Goal: Task Accomplishment & Management: Manage account settings

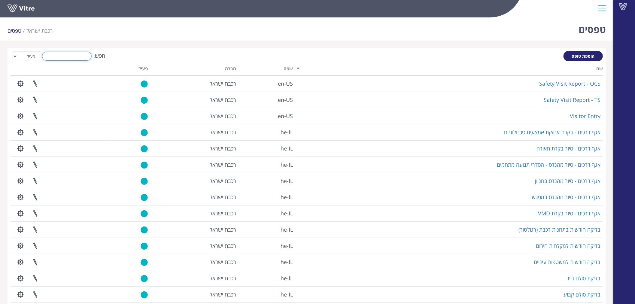
click at [77, 59] on input "חפש:" at bounding box center [67, 56] width 50 height 9
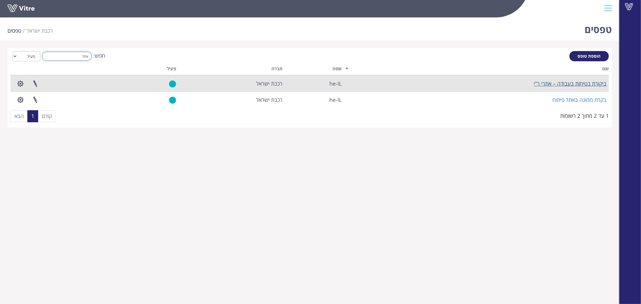
type input "אתר"
click at [557, 83] on link "ביקורת בטיחות בעבודה – אתרי ר"י" at bounding box center [570, 83] width 73 height 7
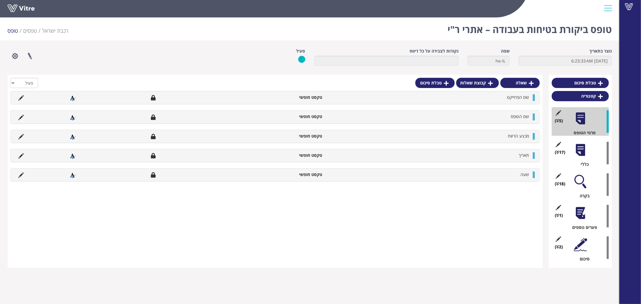
click at [582, 154] on div at bounding box center [581, 150] width 14 height 14
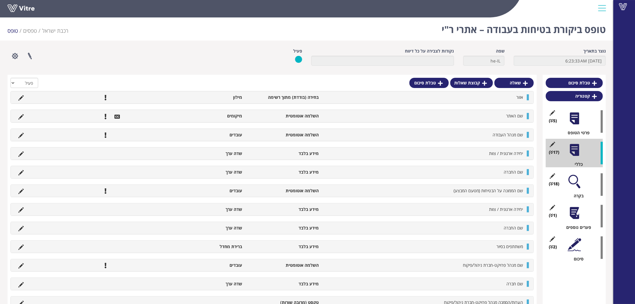
click at [581, 175] on div at bounding box center [575, 182] width 14 height 14
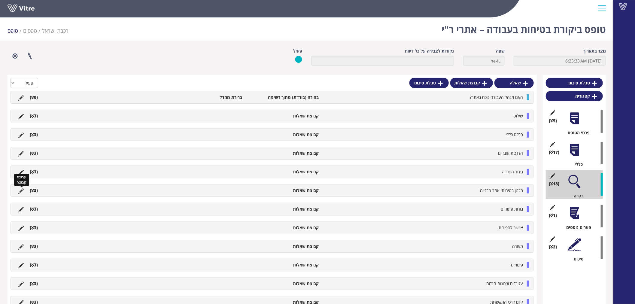
click at [20, 192] on icon at bounding box center [20, 190] width 5 height 5
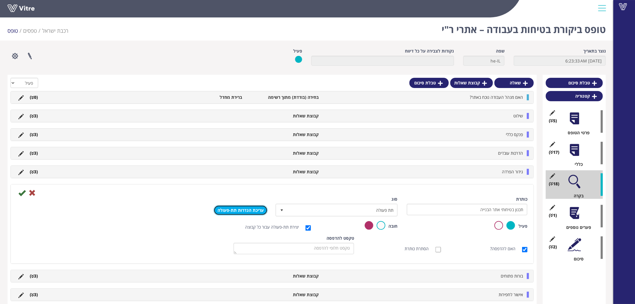
click at [236, 207] on link "עריכת הגדרות תת-פעולה" at bounding box center [241, 210] width 54 height 10
click at [31, 193] on icon at bounding box center [32, 192] width 7 height 7
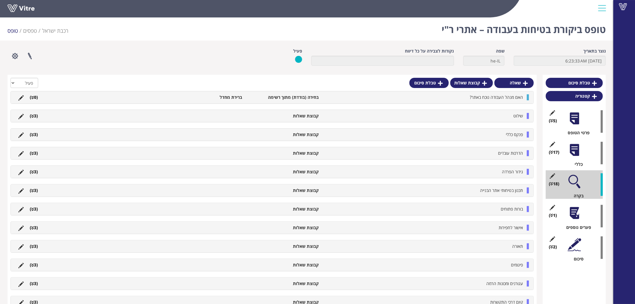
click at [82, 190] on ul "תכנון בטיחותי אתר הבנייה קבוצת שאלות (3 )" at bounding box center [270, 190] width 511 height 6
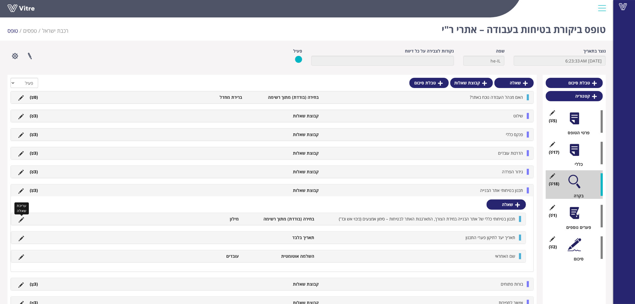
click at [21, 219] on icon at bounding box center [21, 219] width 5 height 5
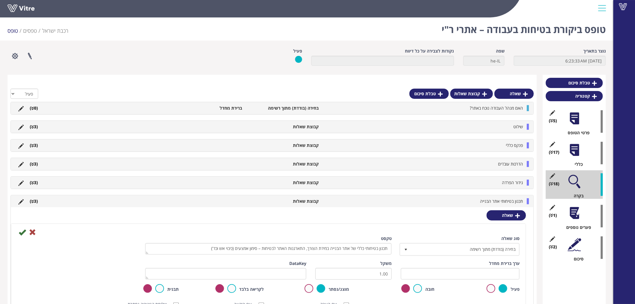
scroll to position [67, 0]
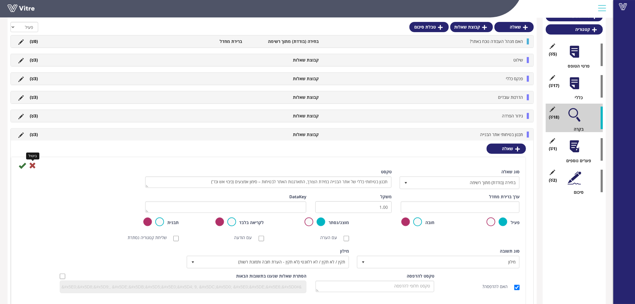
click at [35, 165] on icon at bounding box center [32, 165] width 7 height 7
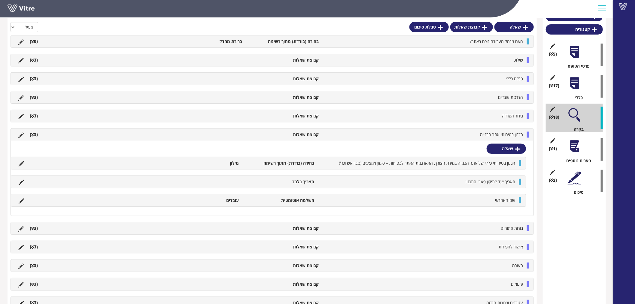
scroll to position [0, 0]
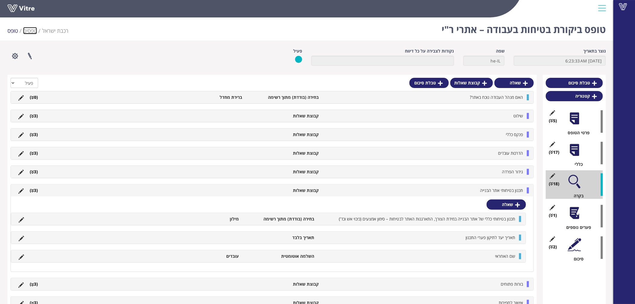
click at [34, 32] on link "טפסים" at bounding box center [30, 30] width 14 height 7
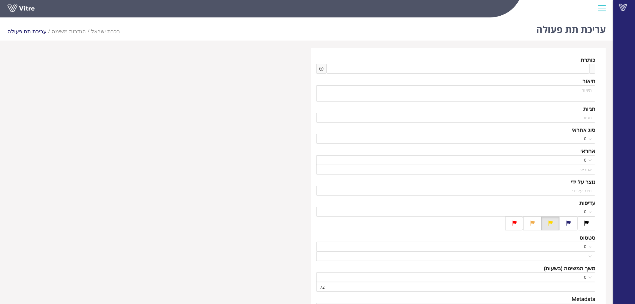
type input "בר גיל"
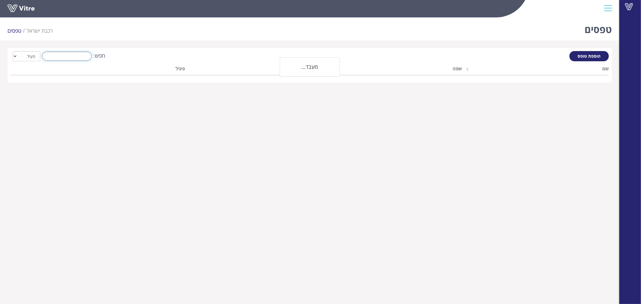
click at [79, 53] on input "חפש:" at bounding box center [67, 56] width 50 height 9
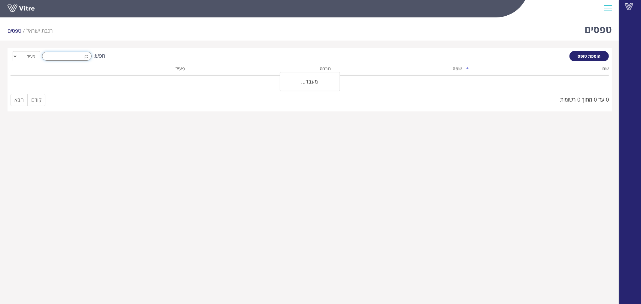
type input "ב"
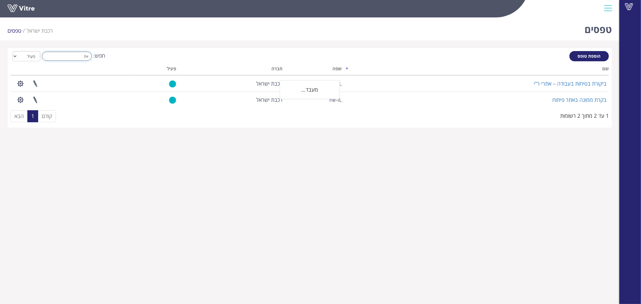
type input "א"
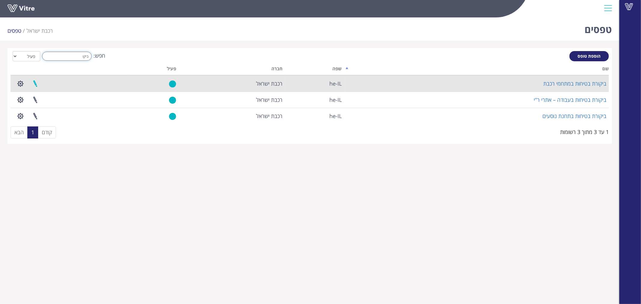
type input "ביקו"
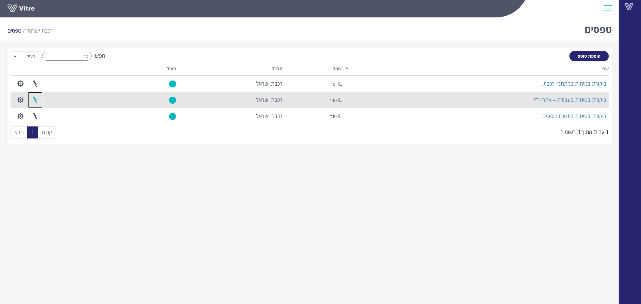
click at [35, 99] on link at bounding box center [35, 100] width 15 height 16
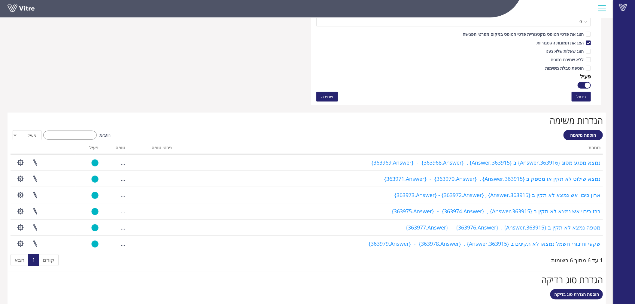
scroll to position [400, 0]
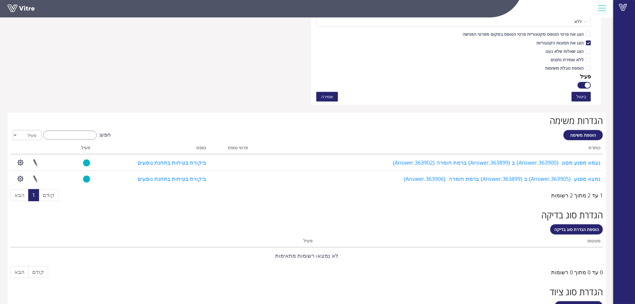
scroll to position [424, 0]
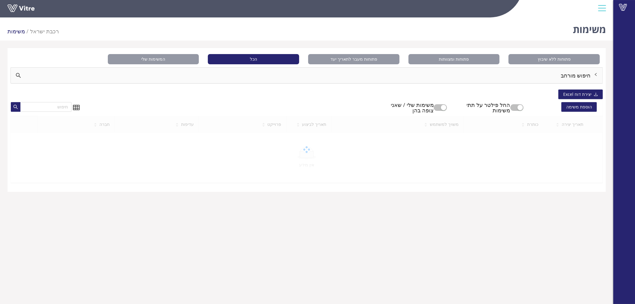
click at [574, 108] on span "הוספת משימה" at bounding box center [578, 107] width 35 height 10
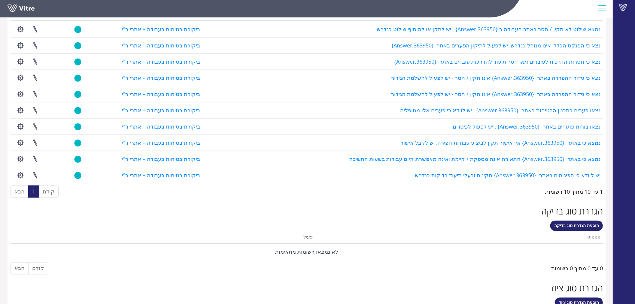
scroll to position [434, 0]
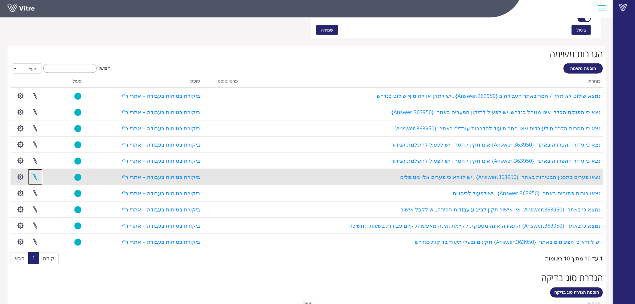
click at [37, 176] on link at bounding box center [35, 177] width 15 height 16
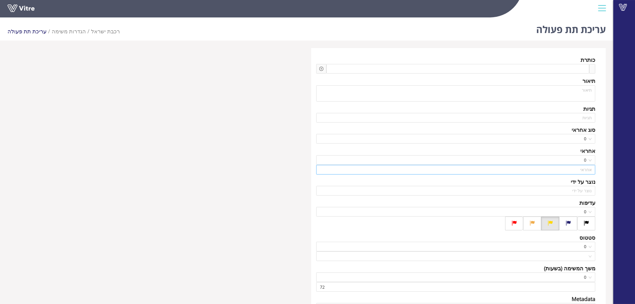
scroll to position [94, 0]
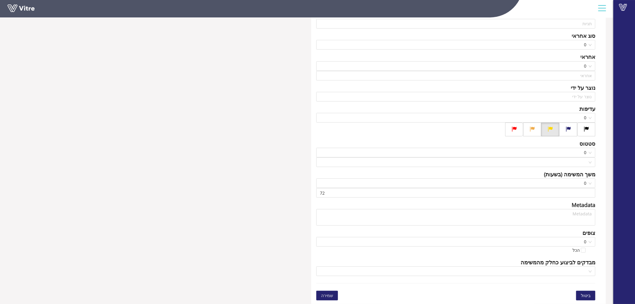
type input "[PERSON_NAME]"
click at [582, 292] on button "ביטול" at bounding box center [585, 296] width 19 height 10
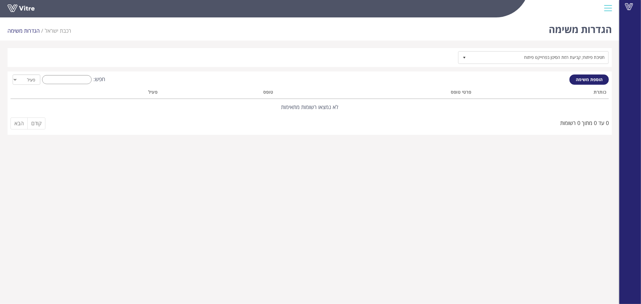
click at [312, 38] on div "הגדרות משימה רכבת ישראל הגדרות משימה" at bounding box center [309, 28] width 619 height 26
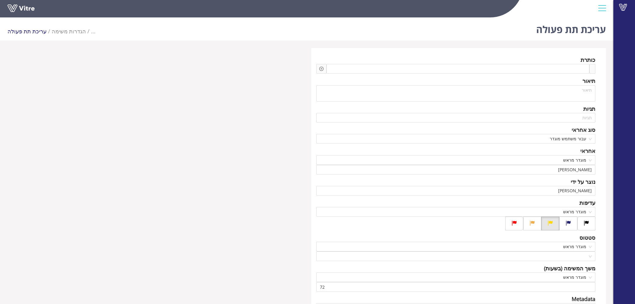
scroll to position [94, 0]
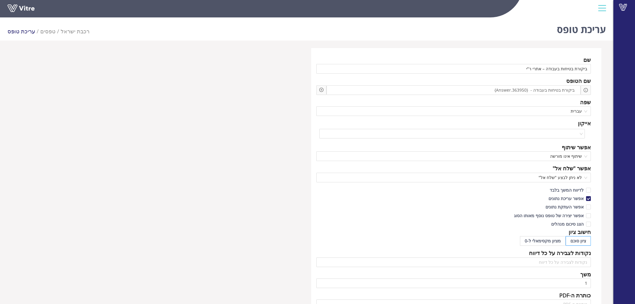
scroll to position [320, 0]
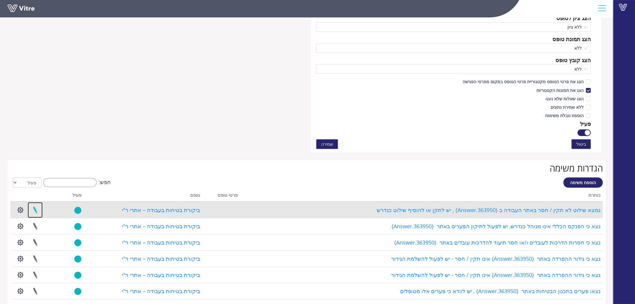
click at [39, 211] on link at bounding box center [35, 210] width 15 height 16
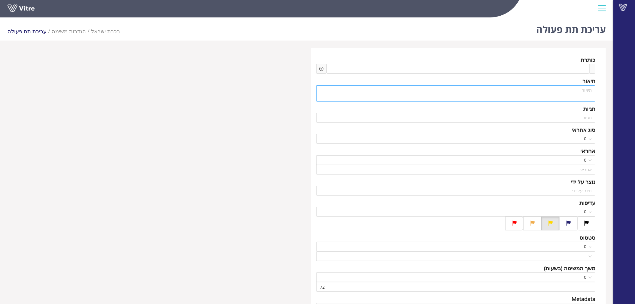
type input "בר גיל"
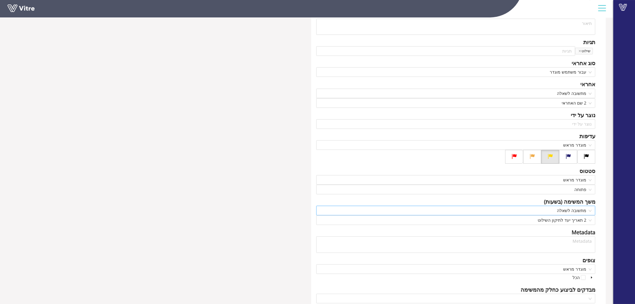
scroll to position [94, 0]
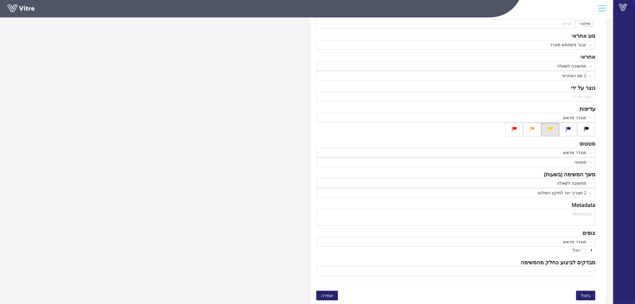
click at [583, 295] on span "ביטול" at bounding box center [586, 295] width 10 height 7
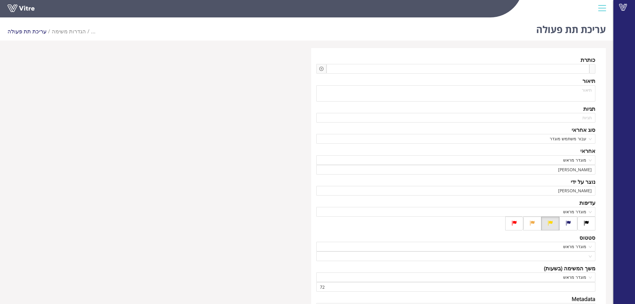
scroll to position [94, 0]
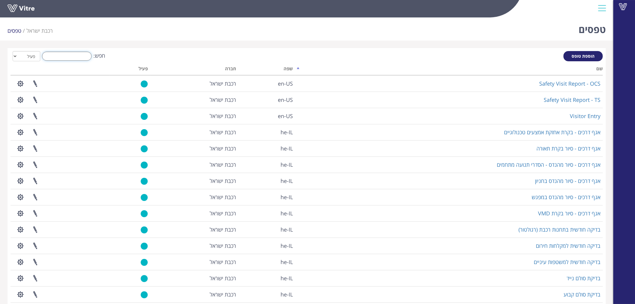
click at [76, 54] on input "חפש:" at bounding box center [67, 56] width 50 height 9
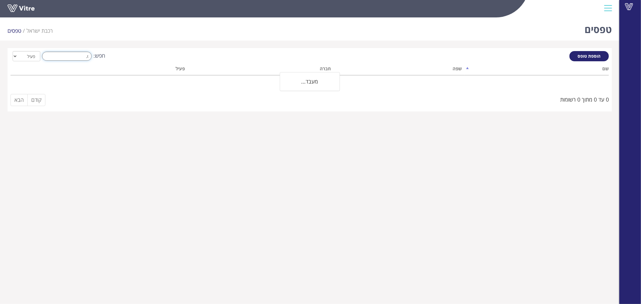
type input "t"
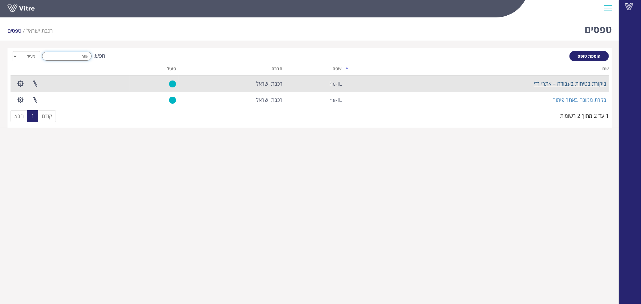
type input "אתר"
click at [571, 82] on link "ביקורת בטיחות בעבודה – אתרי ר"י" at bounding box center [570, 83] width 73 height 7
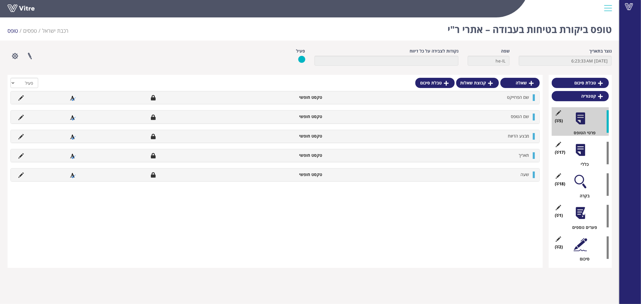
click at [578, 146] on div at bounding box center [581, 150] width 14 height 14
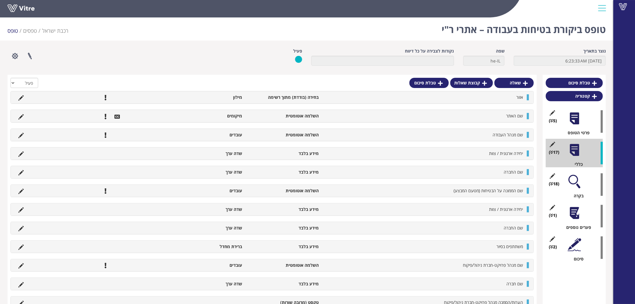
click at [584, 177] on div "(18 ) בקרה" at bounding box center [574, 184] width 57 height 29
click at [582, 179] on div "(18 ) בקרה" at bounding box center [574, 184] width 57 height 29
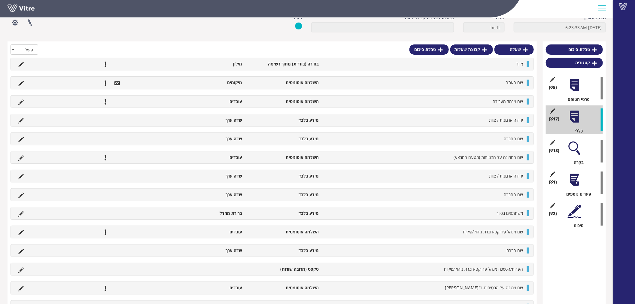
click at [577, 140] on div "(18 ) בקרה" at bounding box center [574, 151] width 57 height 29
click at [576, 140] on div "(18 ) בקרה" at bounding box center [574, 151] width 57 height 29
click at [576, 151] on div at bounding box center [575, 148] width 14 height 14
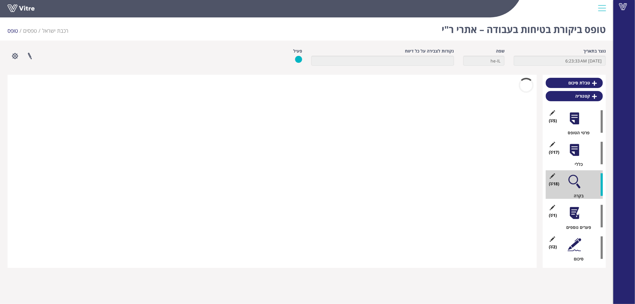
scroll to position [0, 0]
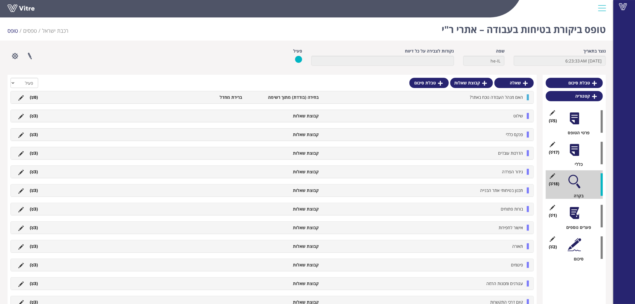
click at [461, 113] on li "שילוט" at bounding box center [424, 116] width 204 height 6
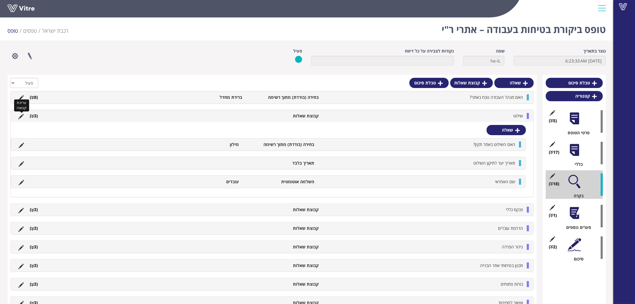
click at [19, 114] on icon at bounding box center [20, 116] width 5 height 5
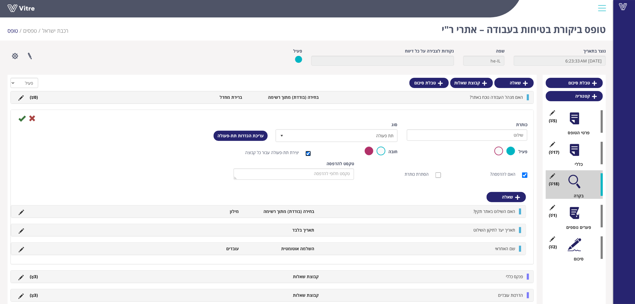
click at [308, 154] on input "יצירת תת-פעולה עבור כל קבוצה" at bounding box center [308, 153] width 5 height 5
checkbox input "false"
click at [20, 118] on icon at bounding box center [21, 118] width 7 height 7
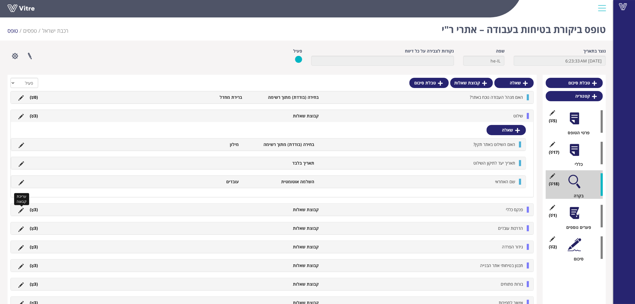
click at [20, 209] on icon at bounding box center [20, 210] width 5 height 5
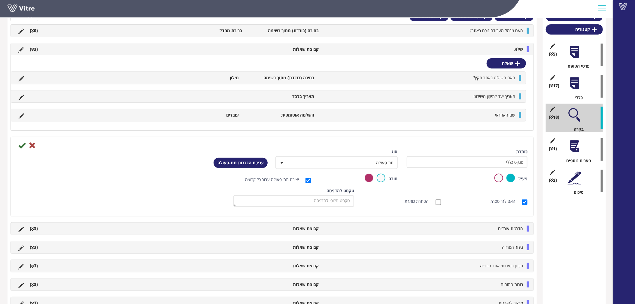
scroll to position [100, 0]
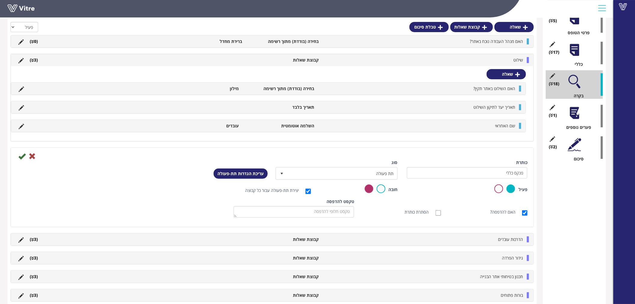
click at [304, 193] on label "יצירת תת-פעולה עבור כל קבוצה" at bounding box center [275, 190] width 60 height 6
click at [306, 193] on input "יצירת תת-פעולה עבור כל קבוצה" at bounding box center [308, 191] width 5 height 5
checkbox input "false"
click at [22, 157] on icon at bounding box center [21, 156] width 7 height 7
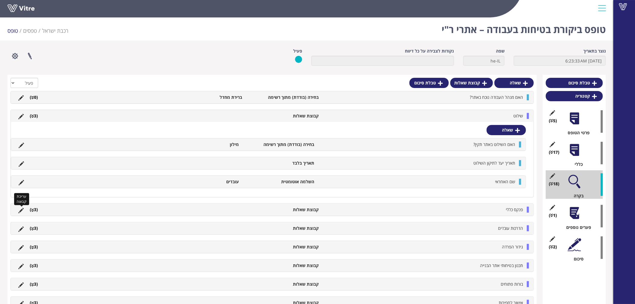
click at [21, 208] on icon at bounding box center [20, 210] width 5 height 5
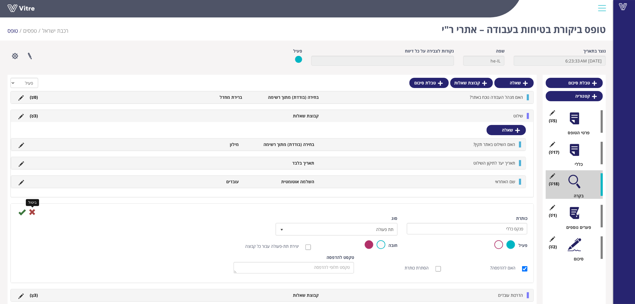
click at [34, 213] on icon at bounding box center [32, 211] width 7 height 7
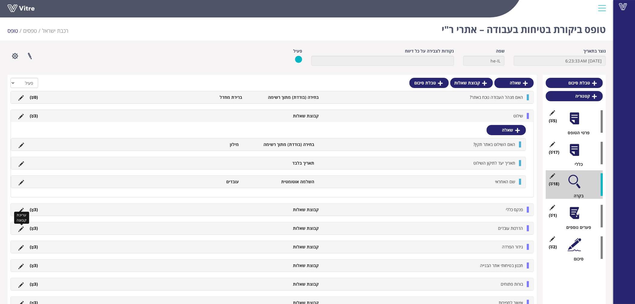
click at [20, 229] on icon at bounding box center [20, 229] width 5 height 5
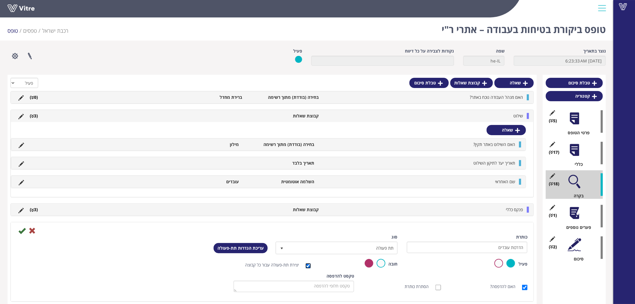
click at [308, 263] on input "יצירת תת-פעולה עבור כל קבוצה" at bounding box center [308, 265] width 5 height 5
checkbox input "false"
click at [22, 231] on icon at bounding box center [21, 230] width 7 height 7
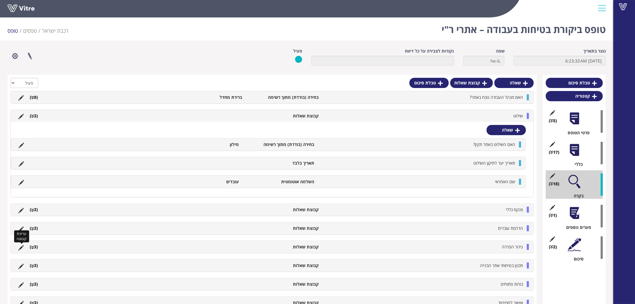
click at [22, 247] on icon at bounding box center [20, 247] width 5 height 5
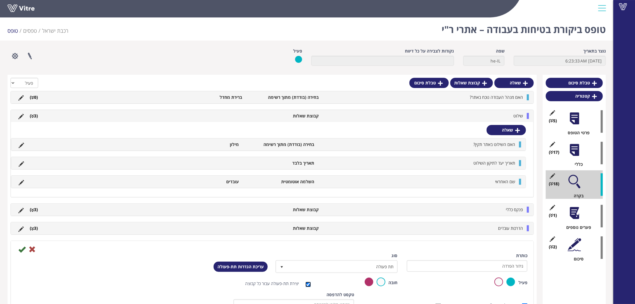
click at [306, 284] on input "יצירת תת-פעולה עבור כל קבוצה" at bounding box center [308, 284] width 5 height 5
checkbox input "false"
click at [23, 250] on icon at bounding box center [21, 249] width 7 height 7
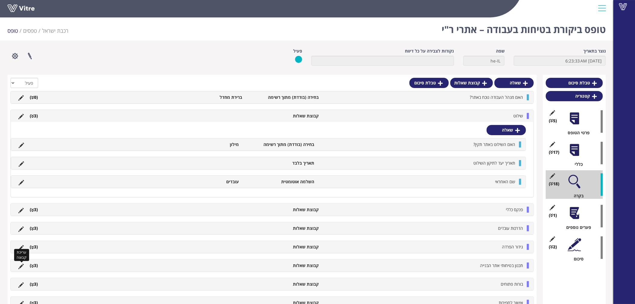
click at [20, 267] on icon at bounding box center [20, 266] width 5 height 5
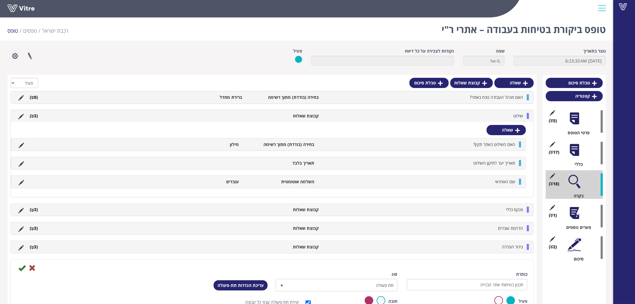
scroll to position [67, 0]
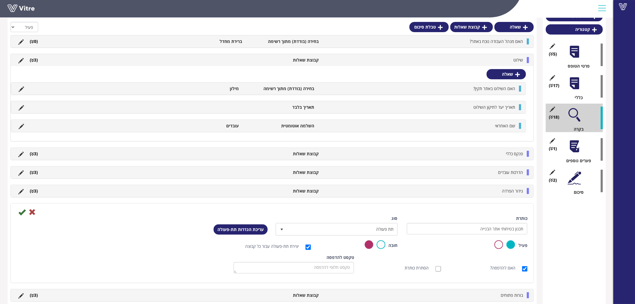
click at [301, 245] on label "יצירת תת-פעולה עבור כל קבוצה" at bounding box center [275, 246] width 60 height 6
click at [306, 245] on input "יצירת תת-פעולה עבור כל קבוצה" at bounding box center [308, 247] width 5 height 5
checkbox input "false"
click at [19, 213] on icon at bounding box center [21, 211] width 7 height 7
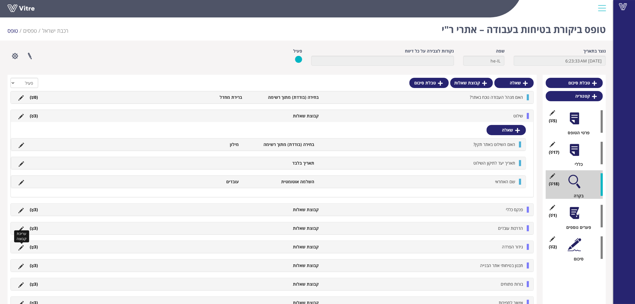
click at [20, 246] on icon at bounding box center [20, 247] width 5 height 5
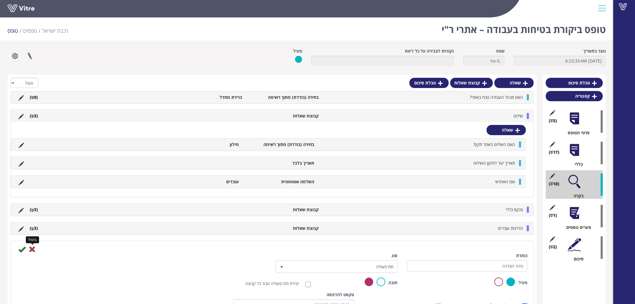
click at [32, 250] on icon at bounding box center [32, 249] width 7 height 7
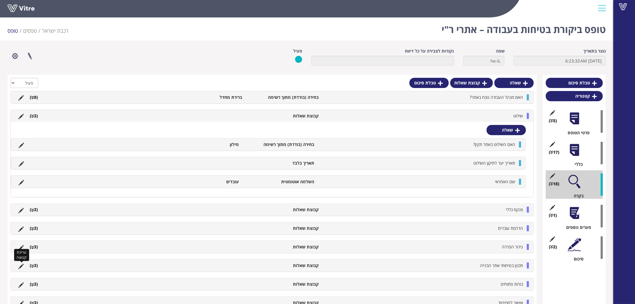
click at [20, 265] on icon at bounding box center [20, 266] width 5 height 5
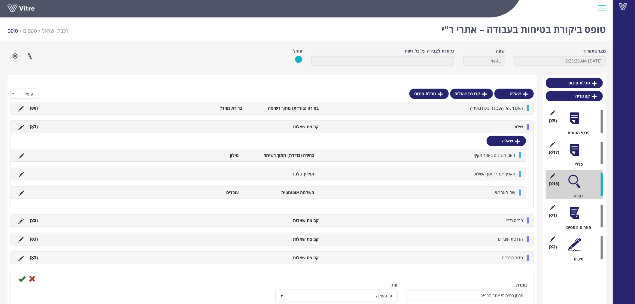
scroll to position [67, 0]
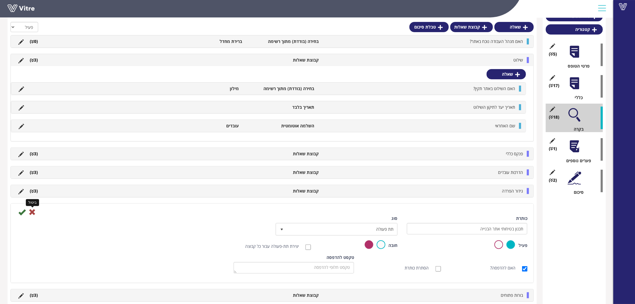
click at [30, 209] on icon at bounding box center [32, 211] width 7 height 7
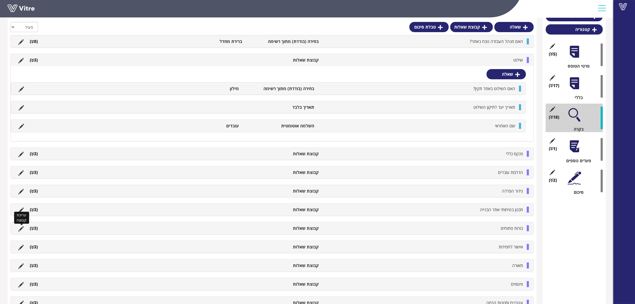
click at [21, 227] on icon at bounding box center [20, 228] width 5 height 5
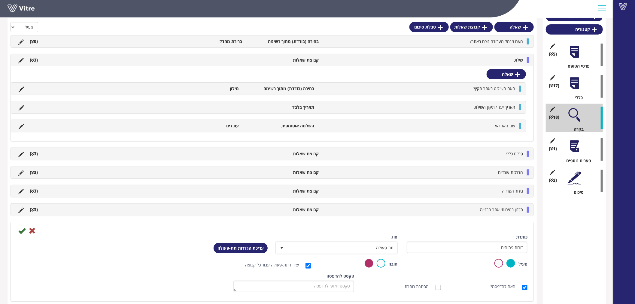
click at [298, 266] on label "יצירת תת-פעולה עבור כל קבוצה" at bounding box center [275, 265] width 60 height 6
click at [306, 266] on input "יצירת תת-פעולה עבור כל קבוצה" at bounding box center [308, 265] width 5 height 5
checkbox input "false"
click at [24, 230] on icon at bounding box center [21, 230] width 7 height 7
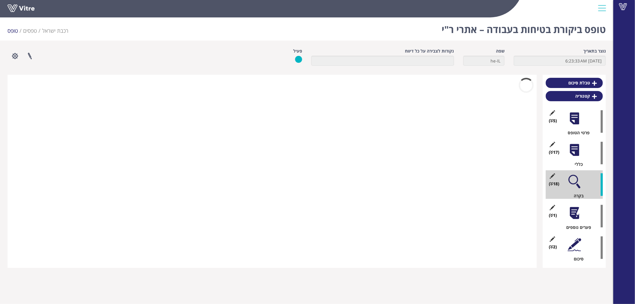
scroll to position [0, 0]
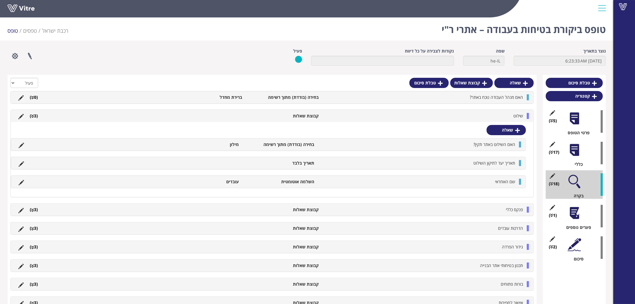
click at [22, 300] on li at bounding box center [20, 303] width 11 height 6
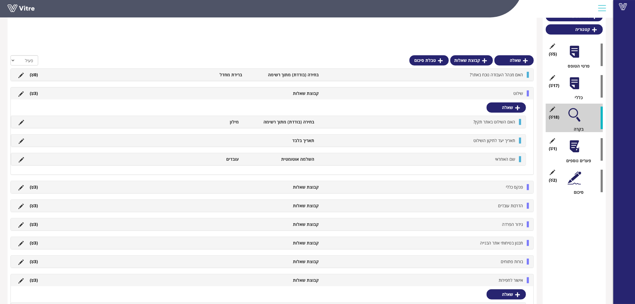
scroll to position [100, 0]
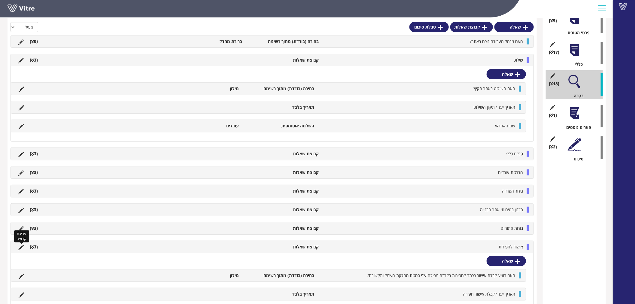
click at [22, 248] on icon at bounding box center [20, 247] width 5 height 5
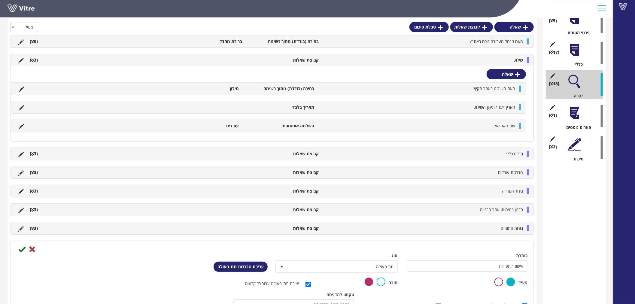
click at [301, 281] on label "יצירת תת-פעולה עבור כל קבוצה" at bounding box center [275, 284] width 60 height 6
click at [306, 282] on input "יצירת תת-פעולה עבור כל קבוצה" at bounding box center [308, 284] width 5 height 5
checkbox input "false"
click at [22, 249] on icon at bounding box center [21, 249] width 7 height 7
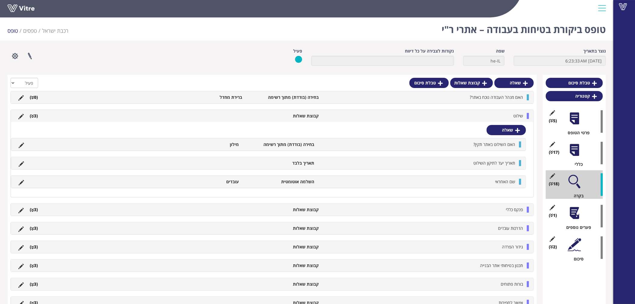
scroll to position [33, 0]
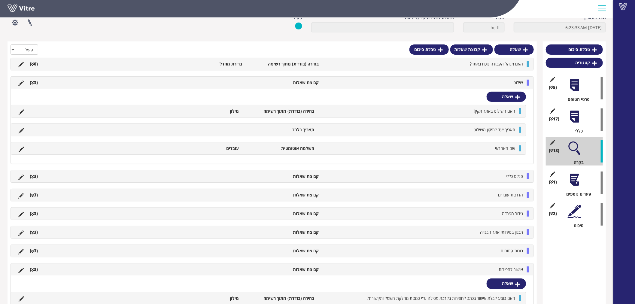
click at [140, 269] on ul "אישור לחפירות קבוצת שאלות (3 )" at bounding box center [270, 269] width 511 height 6
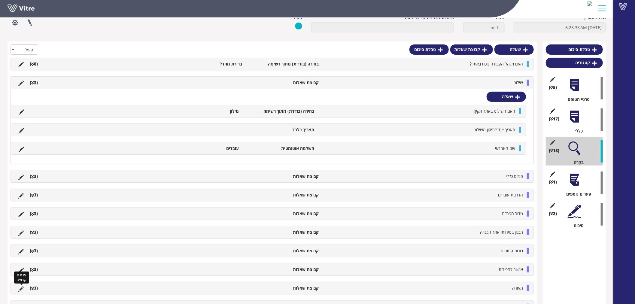
click at [22, 289] on icon at bounding box center [20, 288] width 5 height 5
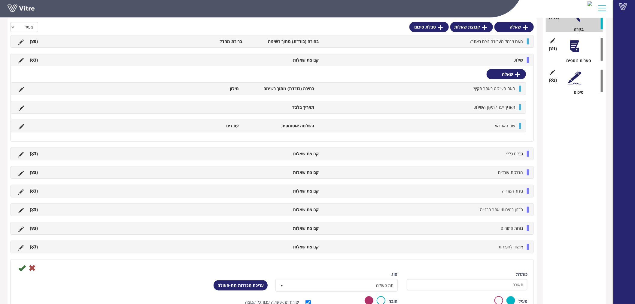
scroll to position [233, 0]
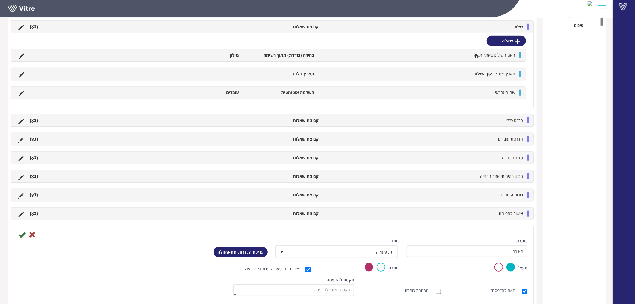
click at [295, 266] on label "יצירת תת-פעולה עבור כל קבוצה" at bounding box center [275, 269] width 60 height 6
click at [306, 267] on input "יצירת תת-פעולה עבור כל קבוצה" at bounding box center [308, 269] width 5 height 5
checkbox input "false"
click at [23, 235] on icon at bounding box center [21, 234] width 7 height 7
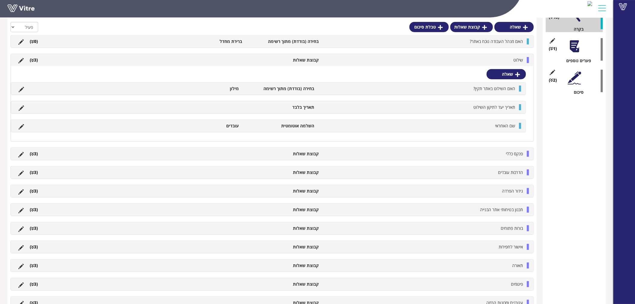
scroll to position [200, 0]
click at [363, 61] on li "שילוט" at bounding box center [424, 60] width 204 height 6
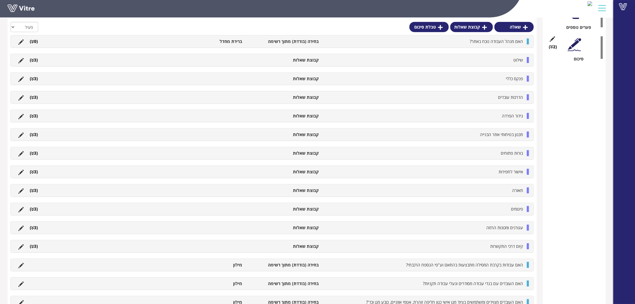
click at [17, 208] on li at bounding box center [20, 209] width 11 height 6
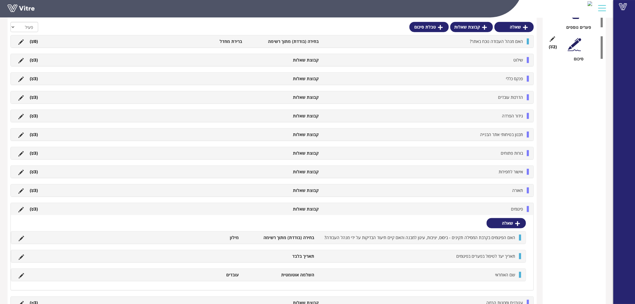
click at [20, 206] on li at bounding box center [20, 209] width 11 height 6
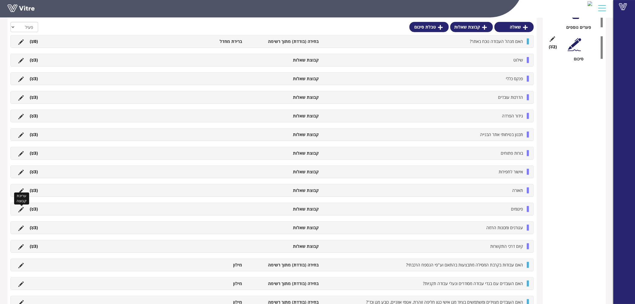
click at [20, 208] on icon at bounding box center [20, 209] width 5 height 5
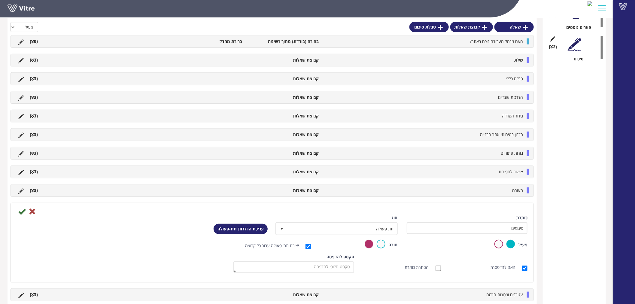
click at [258, 246] on label "יצירת תת-פעולה עבור כל קבוצה" at bounding box center [275, 246] width 60 height 6
click at [306, 246] on input "יצירת תת-פעולה עבור כל קבוצה" at bounding box center [308, 246] width 5 height 5
checkbox input "false"
click at [20, 211] on icon at bounding box center [21, 211] width 7 height 7
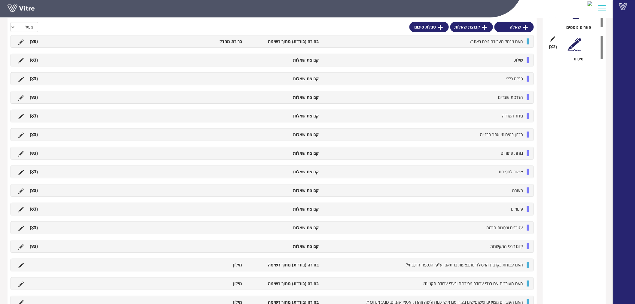
scroll to position [0, 0]
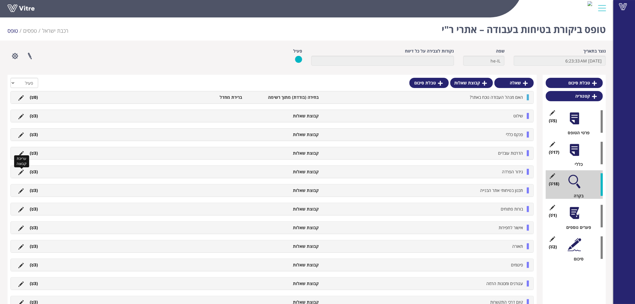
click at [21, 171] on icon at bounding box center [20, 172] width 5 height 5
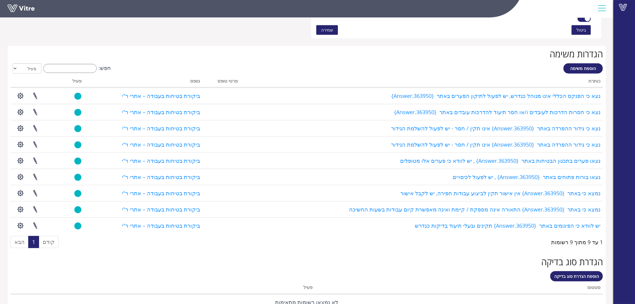
scroll to position [467, 0]
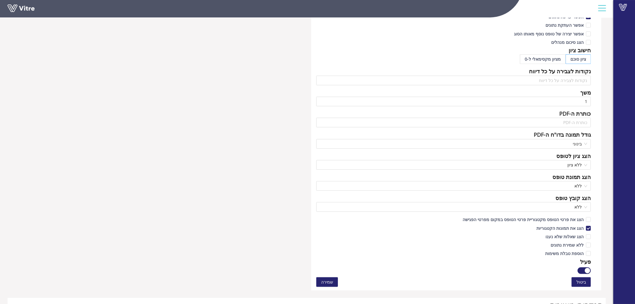
scroll to position [382, 0]
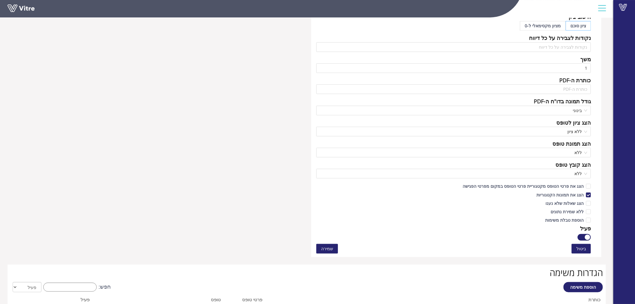
scroll to position [349, 0]
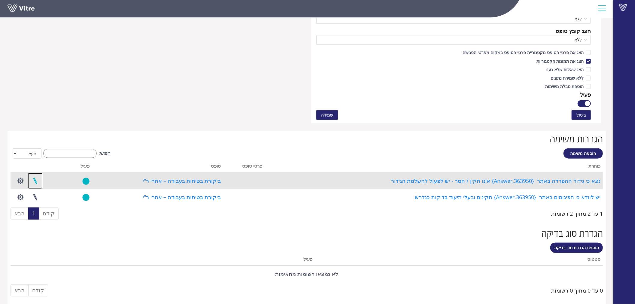
click at [34, 181] on link at bounding box center [35, 181] width 15 height 16
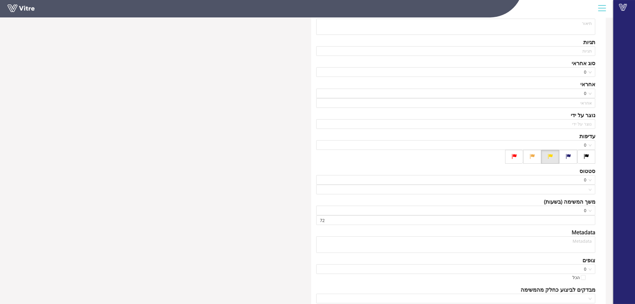
scroll to position [94, 0]
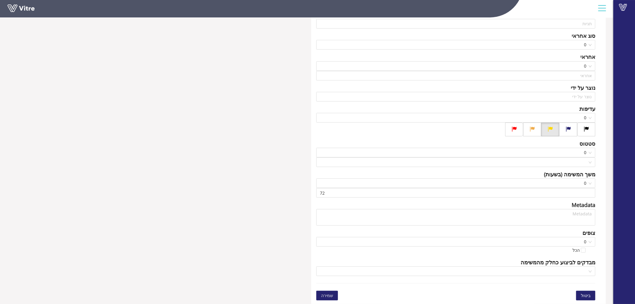
type input "[PERSON_NAME]"
click at [328, 295] on span "שמירה" at bounding box center [327, 295] width 12 height 7
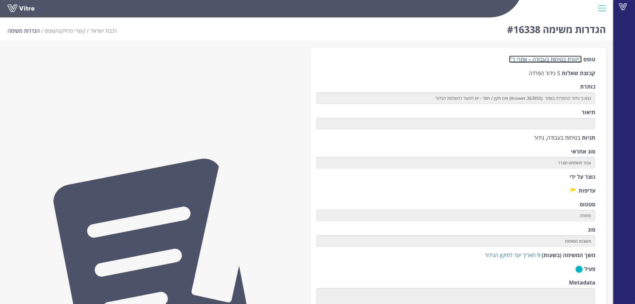
click at [528, 58] on link "ביקורת בטיחות בעבודה – אתרי ר"י" at bounding box center [545, 59] width 73 height 7
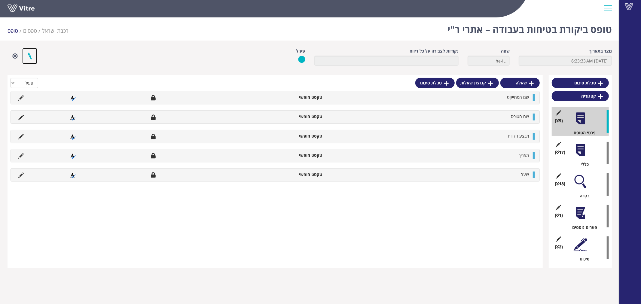
click at [31, 54] on link at bounding box center [29, 56] width 15 height 16
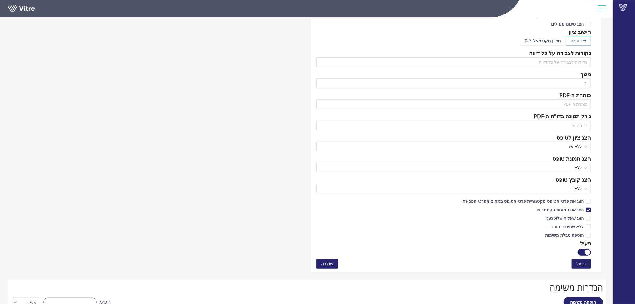
scroll to position [400, 0]
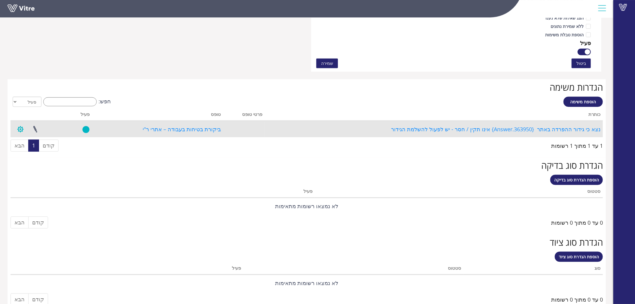
click at [23, 127] on button "button" at bounding box center [20, 129] width 15 height 16
click at [32, 129] on link at bounding box center [35, 129] width 15 height 16
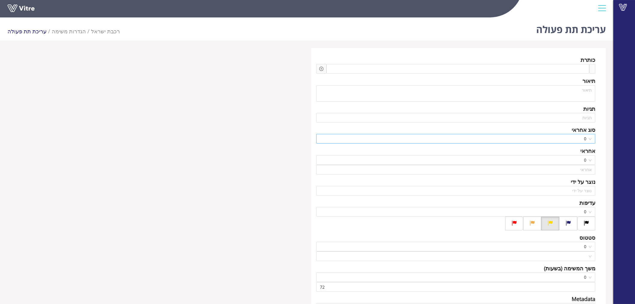
type input "[PERSON_NAME]"
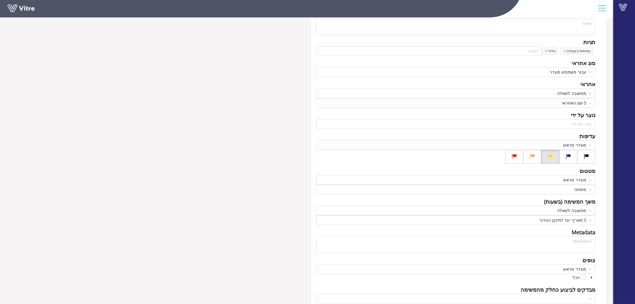
scroll to position [94, 0]
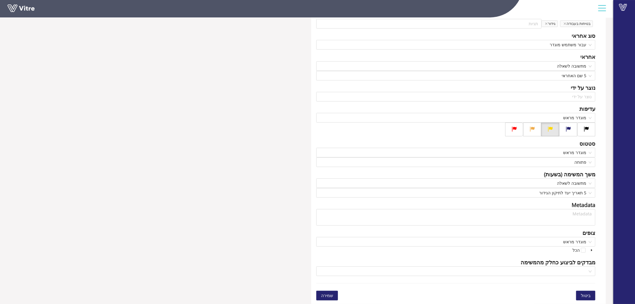
click at [586, 296] on span "ביטול" at bounding box center [586, 295] width 10 height 7
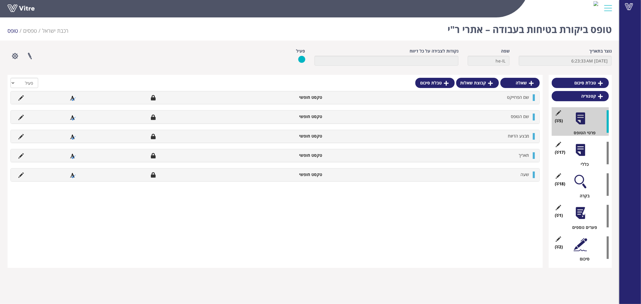
click at [583, 152] on div at bounding box center [581, 150] width 14 height 14
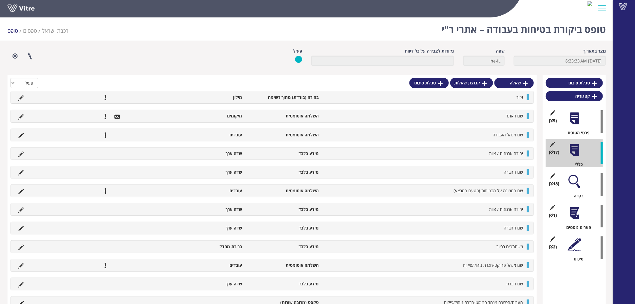
click at [576, 183] on div at bounding box center [575, 182] width 14 height 14
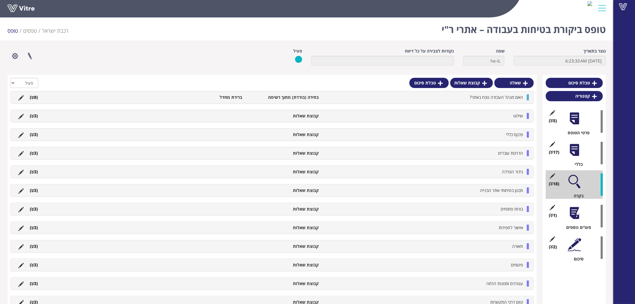
click at [387, 172] on li "גידור הפרדה" at bounding box center [424, 172] width 204 height 6
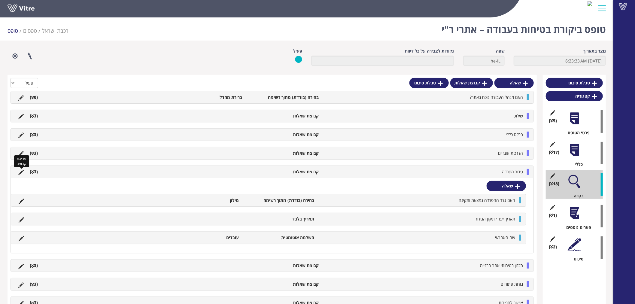
click at [20, 173] on icon at bounding box center [20, 172] width 5 height 5
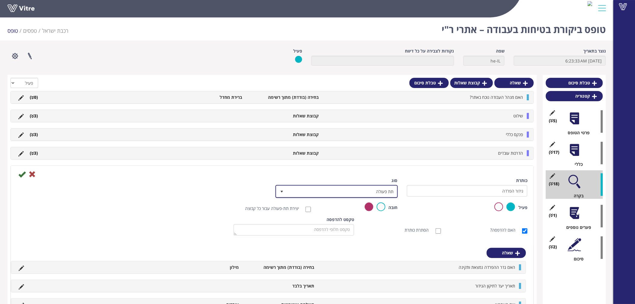
click at [377, 190] on span "תת פעולה" at bounding box center [342, 191] width 110 height 11
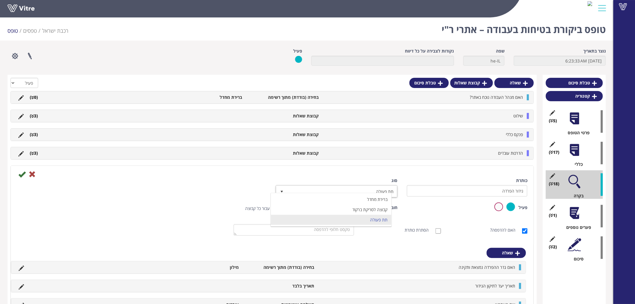
click at [358, 178] on div "סוג תת פעולה 4" at bounding box center [337, 188] width 121 height 20
click at [32, 174] on icon at bounding box center [32, 174] width 7 height 7
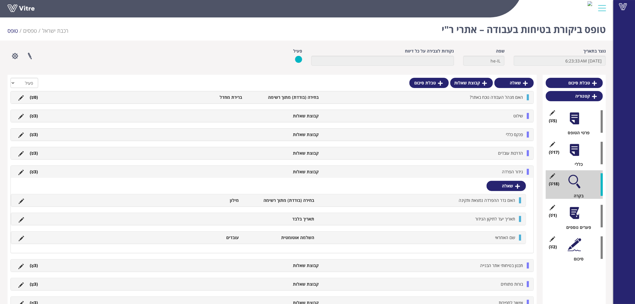
click at [492, 169] on li "גידור הפרדה" at bounding box center [424, 172] width 204 height 6
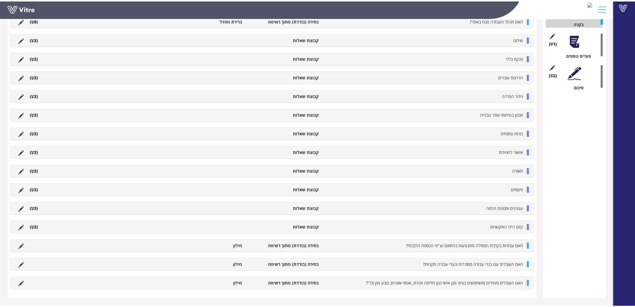
scroll to position [152, 0]
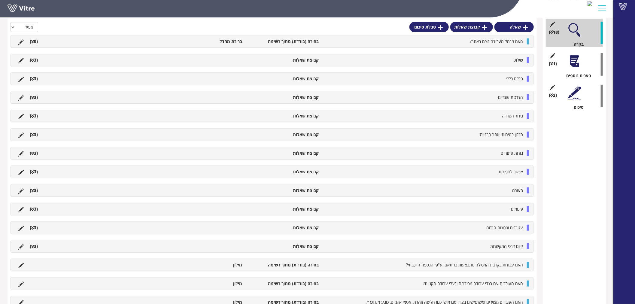
click at [455, 59] on li "שילוט" at bounding box center [424, 60] width 204 height 6
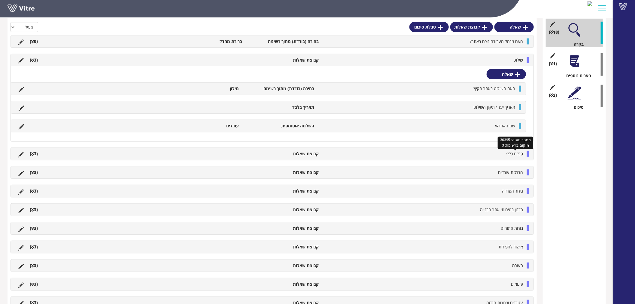
click at [507, 156] on span "פנקס כללי" at bounding box center [514, 154] width 17 height 6
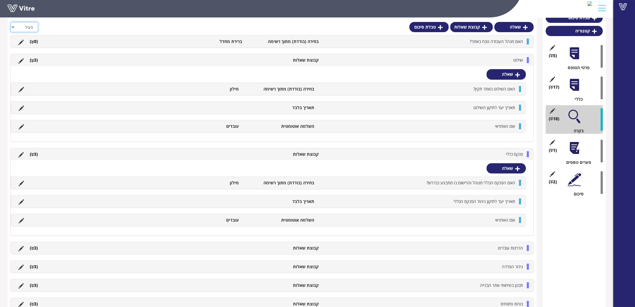
scroll to position [0, 0]
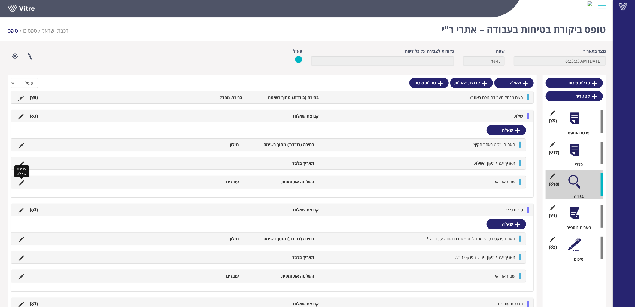
click at [22, 181] on icon at bounding box center [21, 182] width 5 height 5
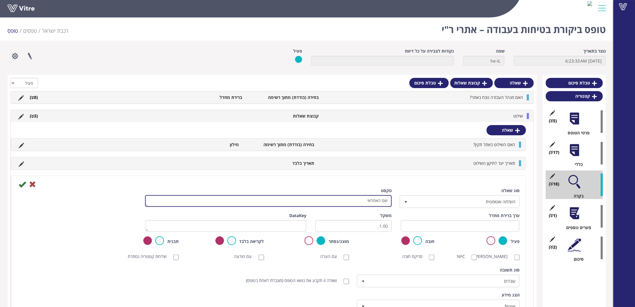
click at [343, 201] on textarea "שם האחראי" at bounding box center [268, 201] width 247 height 12
type textarea "שם האחראי."
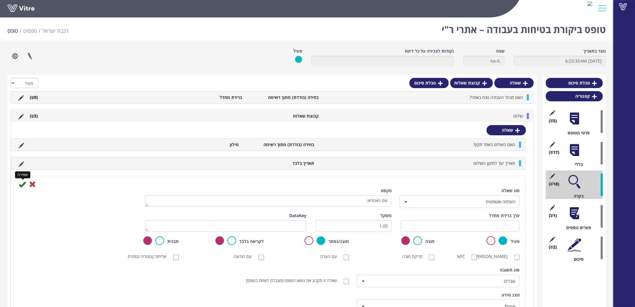
click at [24, 184] on icon at bounding box center [22, 184] width 7 height 7
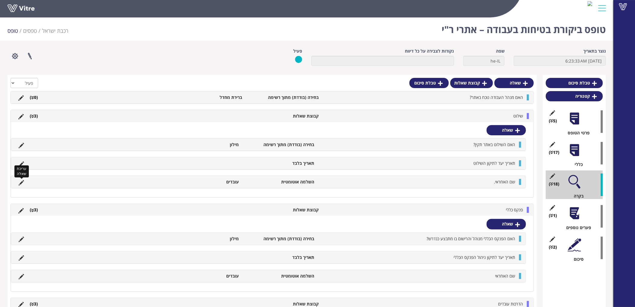
click at [22, 183] on icon at bounding box center [21, 182] width 5 height 5
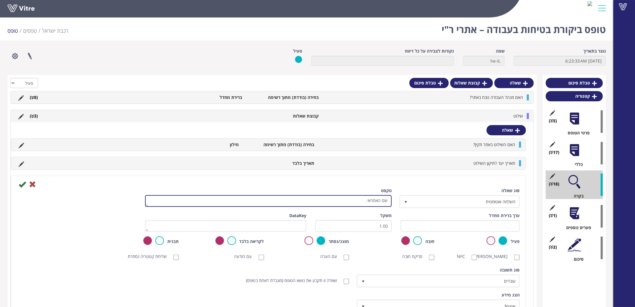
click at [344, 200] on textarea "שם האחראי." at bounding box center [268, 201] width 247 height 12
type textarea "שם האחראי"
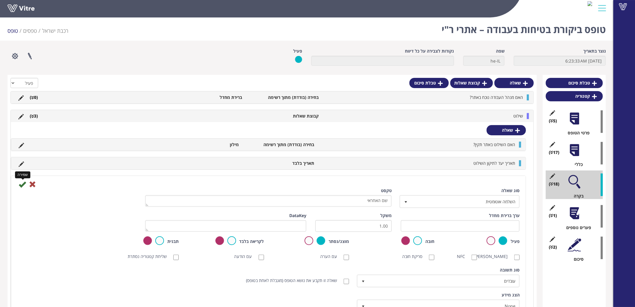
click at [21, 184] on icon at bounding box center [22, 184] width 7 height 7
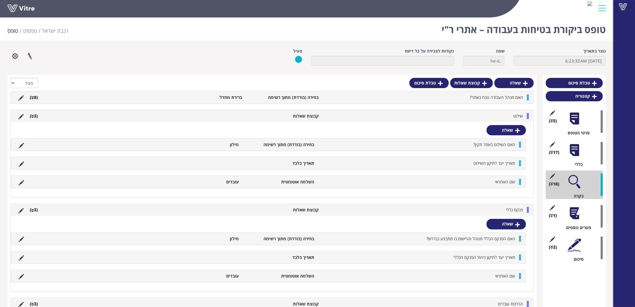
click at [472, 116] on li "שילוט" at bounding box center [424, 116] width 204 height 6
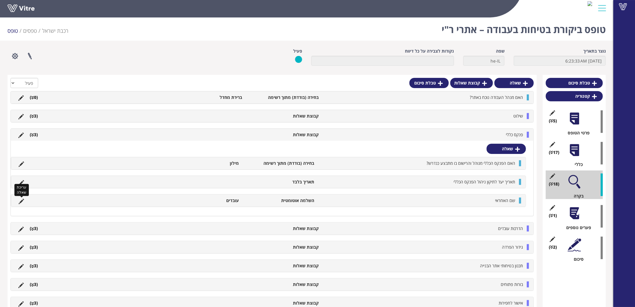
click at [23, 201] on icon at bounding box center [21, 201] width 5 height 5
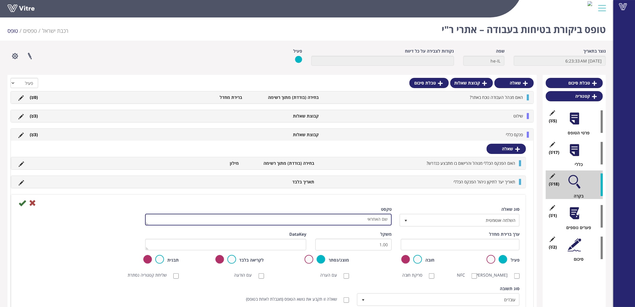
click at [330, 217] on textarea "שם האחראי" at bounding box center [268, 220] width 247 height 12
type textarea "שם האחראי."
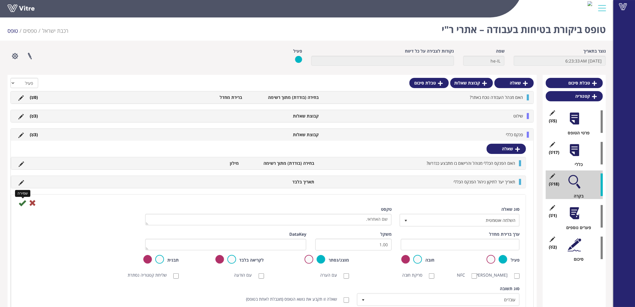
click at [23, 205] on icon at bounding box center [22, 202] width 7 height 7
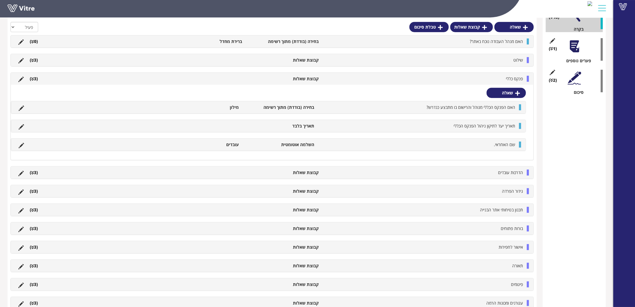
scroll to position [200, 0]
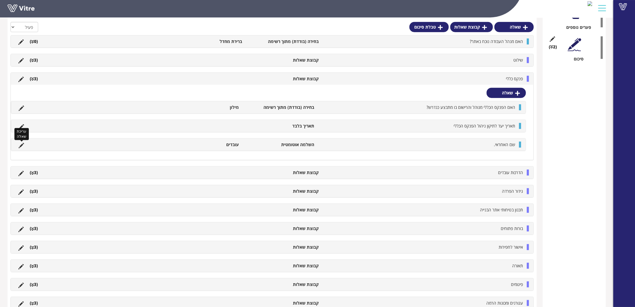
click at [21, 145] on icon at bounding box center [21, 145] width 5 height 5
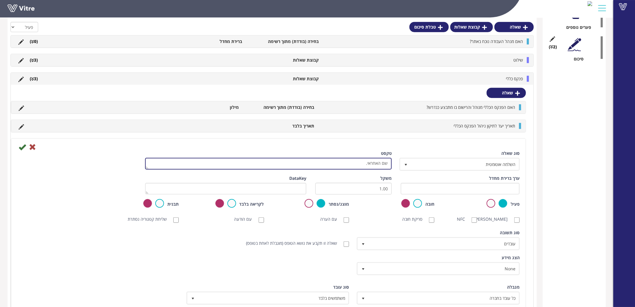
click at [338, 164] on textarea "שם האחראי." at bounding box center [268, 164] width 247 height 12
type textarea "שם האחראי"
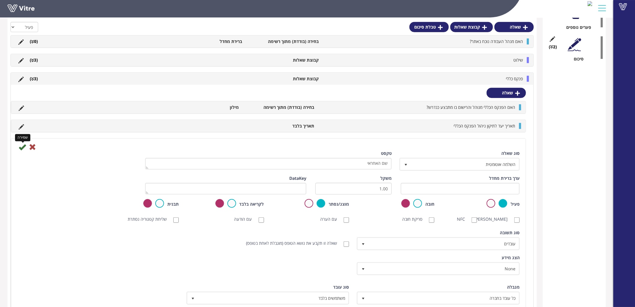
click at [23, 147] on icon at bounding box center [22, 146] width 7 height 7
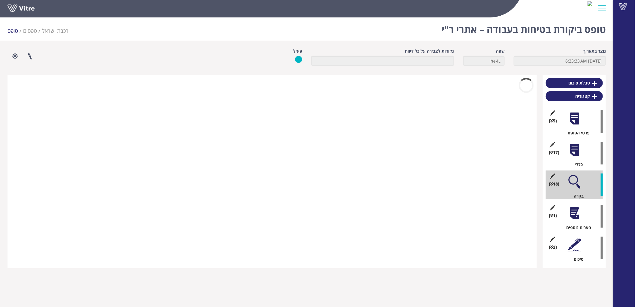
scroll to position [0, 0]
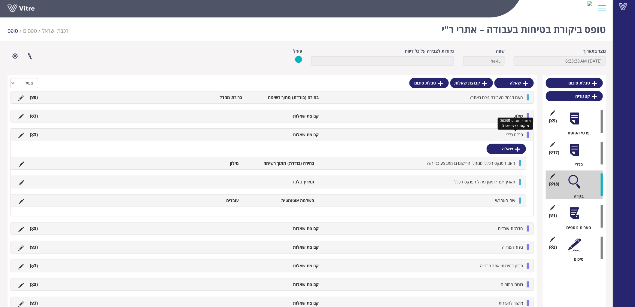
click at [520, 137] on span "פנקס כללי" at bounding box center [514, 135] width 17 height 6
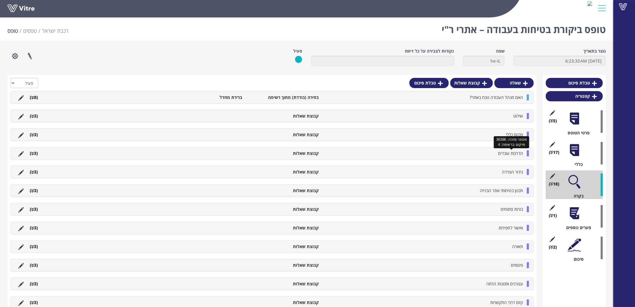
click at [516, 154] on span "הדרכות עובדים" at bounding box center [510, 153] width 25 height 6
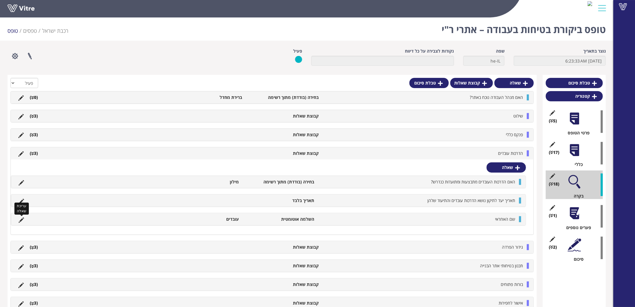
click at [22, 219] on icon at bounding box center [21, 219] width 5 height 5
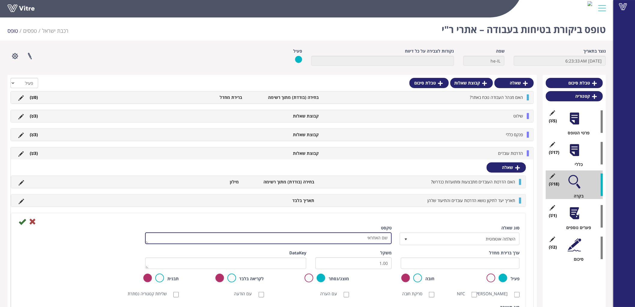
click at [310, 240] on textarea "שם האחראי" at bounding box center [268, 238] width 247 height 12
type textarea "שם האחראי."
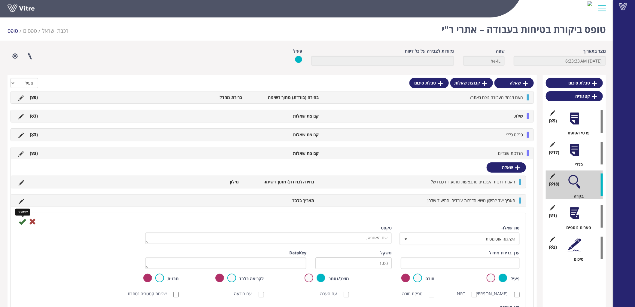
click at [23, 222] on icon at bounding box center [22, 221] width 7 height 7
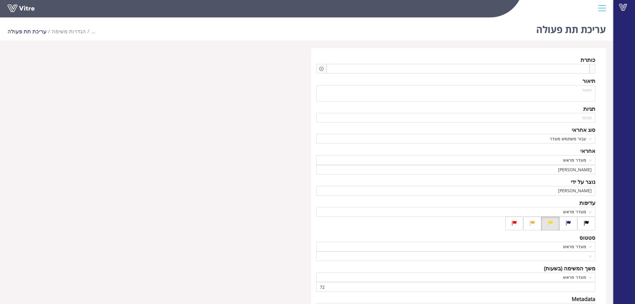
scroll to position [94, 0]
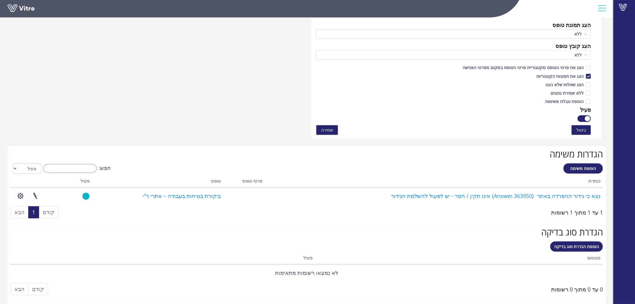
scroll to position [367, 0]
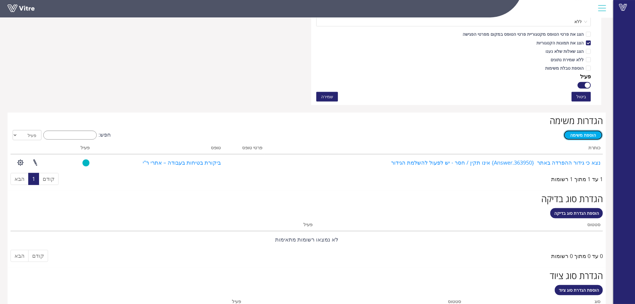
click at [577, 133] on span "הוספת משימה" at bounding box center [584, 135] width 26 height 6
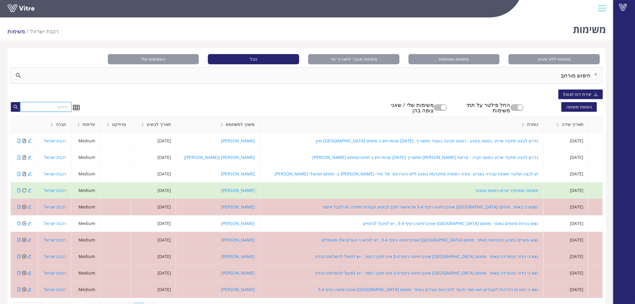
click at [59, 107] on input "text" at bounding box center [45, 107] width 51 height 10
paste input "2246388"
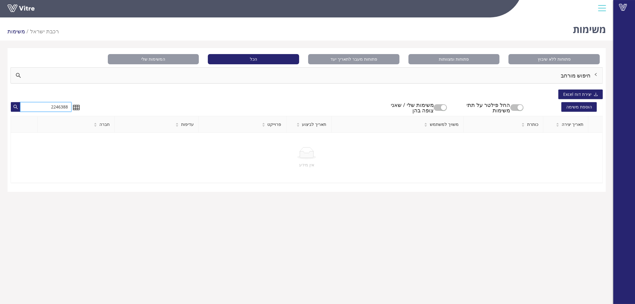
click at [59, 107] on input "2246388" at bounding box center [45, 107] width 51 height 10
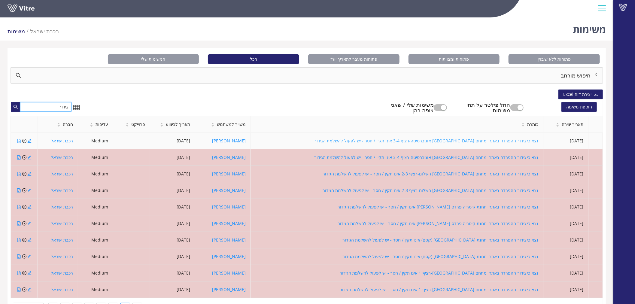
type input "גידור"
click at [479, 139] on link "נצא כי גידור ההפרדה באתר מתחם [GEOGRAPHIC_DATA] אוניברסיטה-רציף 3-4 אינו תקין /…" at bounding box center [426, 141] width 224 height 6
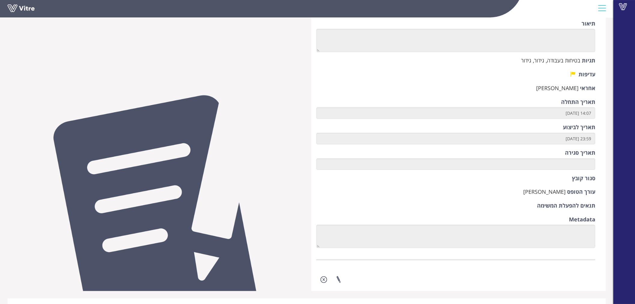
scroll to position [10, 0]
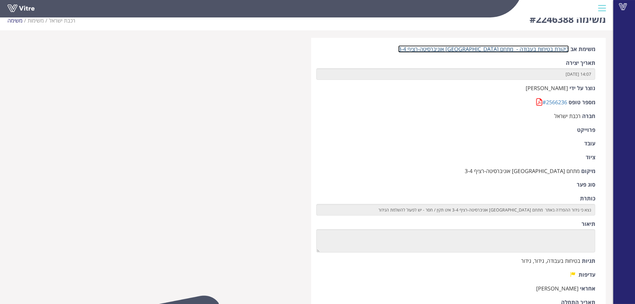
click at [532, 49] on link "ביקורת בטיחות בעבודה - מתחם [GEOGRAPHIC_DATA] אוניברסיטה-רציף 3-4" at bounding box center [483, 48] width 171 height 7
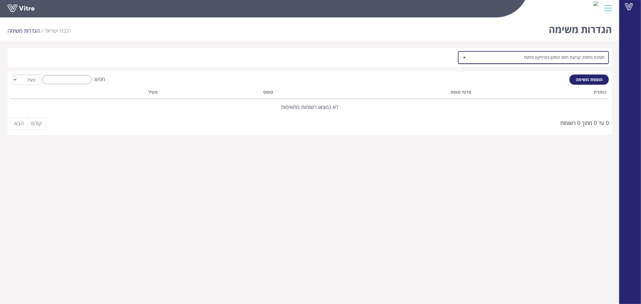
click at [552, 57] on span "חטיבת פיתוח; קביעת רמת הסיכון בפרוייקט פיתוח" at bounding box center [538, 57] width 139 height 11
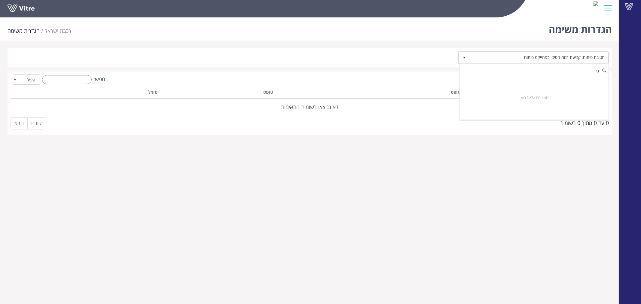
type input "ג"
type input "א"
type input "ב"
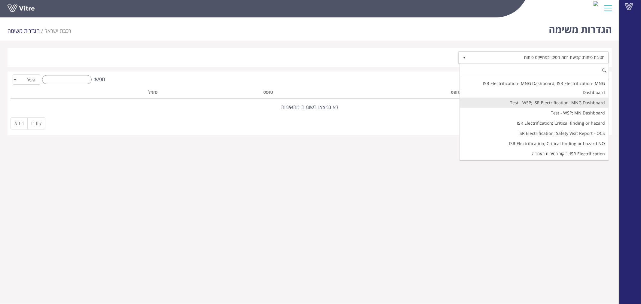
scroll to position [479, 0]
click at [557, 114] on li "Test - WSP; MN Dashboard" at bounding box center [534, 113] width 149 height 10
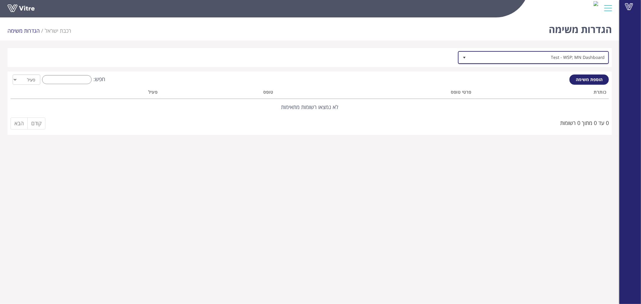
click at [585, 59] on span "Test - WSP; MN Dashboard" at bounding box center [538, 57] width 139 height 11
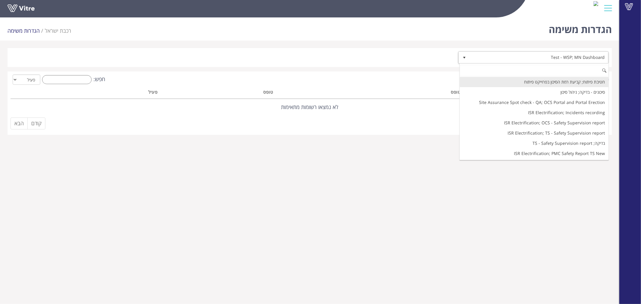
click at [585, 83] on li "חטיבת פיתוח; קביעת רמת הסיכון בפרוייקט פיתוח" at bounding box center [534, 82] width 149 height 10
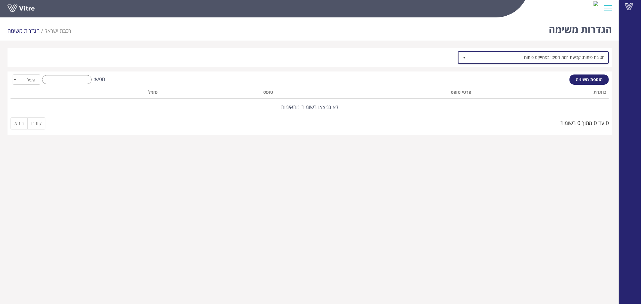
click at [587, 60] on span "חטיבת פיתוח; קביעת רמת הסיכון בפרוייקט פיתוח" at bounding box center [538, 57] width 139 height 11
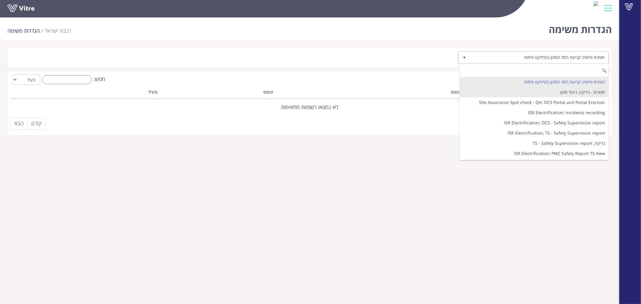
click at [586, 94] on li "סיכונים - בדיקה; ניהול סיכון" at bounding box center [534, 92] width 149 height 10
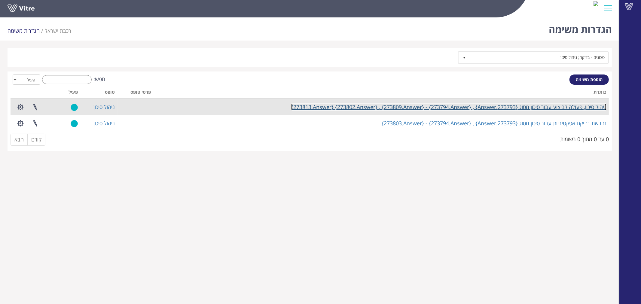
click at [565, 108] on link "ניהול סיכון, פעולה לביצוע עבור סיכון מסוג {273793.Answer} , {273794.Answer} - {…" at bounding box center [448, 106] width 315 height 7
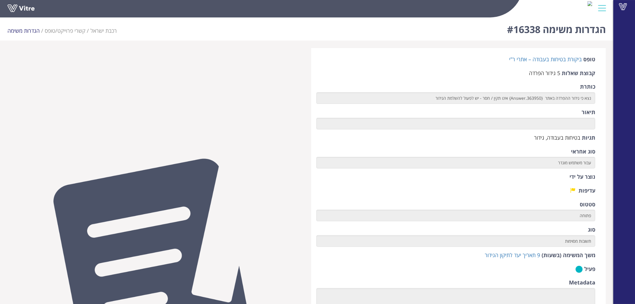
scroll to position [133, 0]
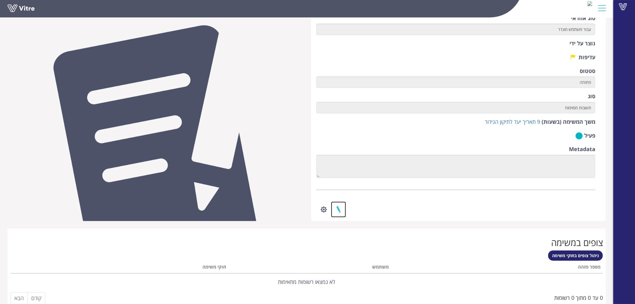
click at [341, 204] on link at bounding box center [338, 210] width 15 height 16
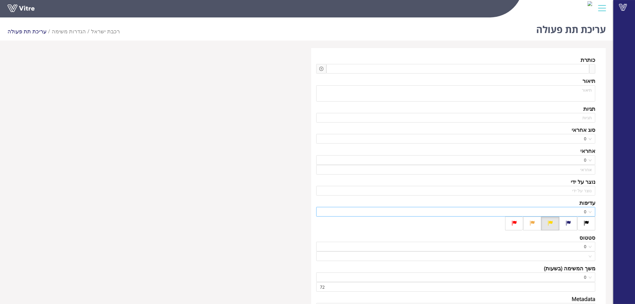
scroll to position [94, 0]
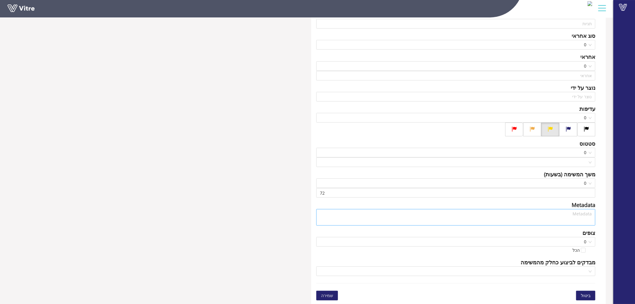
type input "בר גיל"
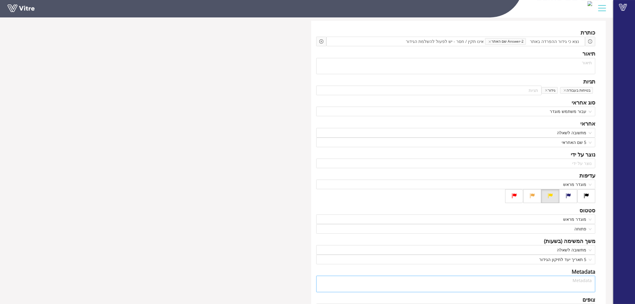
scroll to position [0, 0]
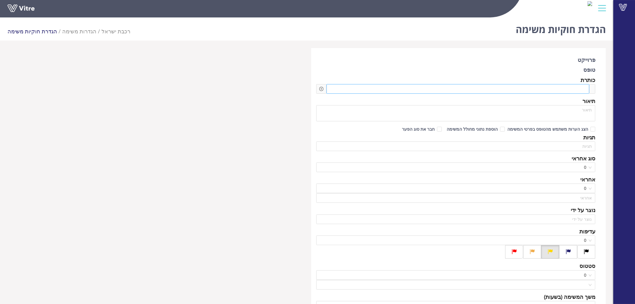
click at [576, 88] on span at bounding box center [559, 89] width 52 height 7
type input "[PERSON_NAME]"
click at [573, 89] on span at bounding box center [559, 89] width 52 height 7
click at [321, 87] on icon "plus-circle" at bounding box center [321, 89] width 4 height 4
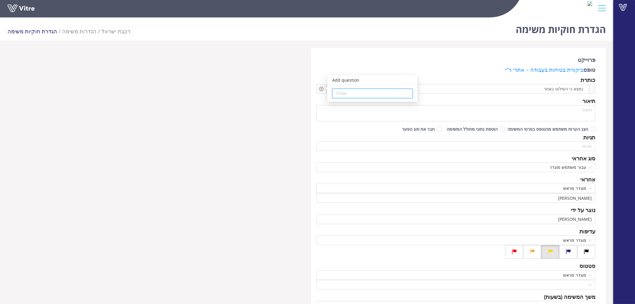
click at [339, 90] on input "search" at bounding box center [372, 93] width 73 height 9
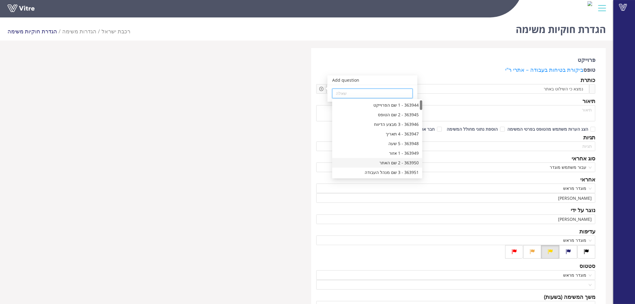
click at [378, 161] on div "363950 - 2 שם האתר" at bounding box center [377, 163] width 83 height 7
type input "363950 - 2 שם האתר"
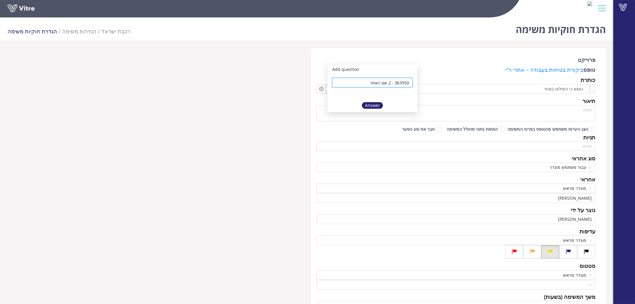
click at [370, 105] on div "Answer" at bounding box center [372, 105] width 21 height 7
click at [479, 91] on span at bounding box center [469, 89] width 51 height 7
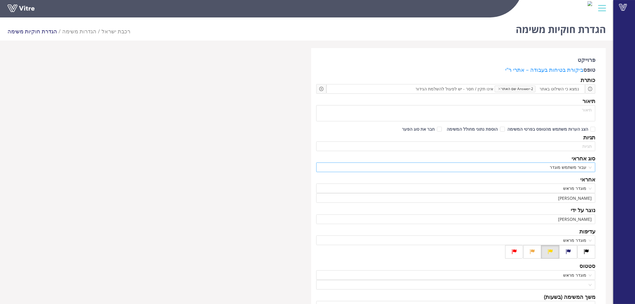
click at [574, 169] on span "עבור משתמש מוגדר" at bounding box center [456, 167] width 272 height 9
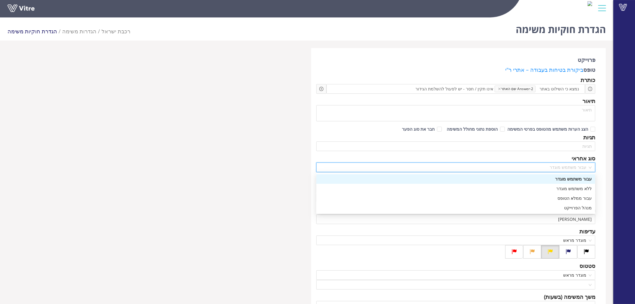
click at [574, 169] on span "עבור משתמש מוגדר" at bounding box center [456, 167] width 272 height 9
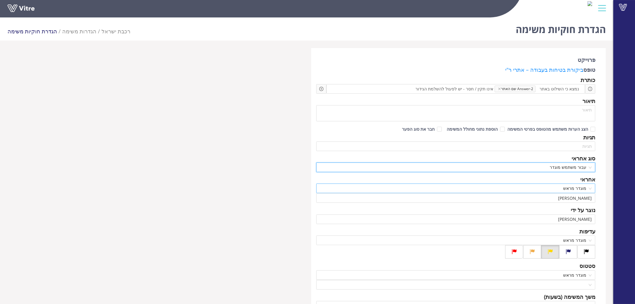
click at [576, 185] on span "מוגדר מראש" at bounding box center [456, 188] width 272 height 9
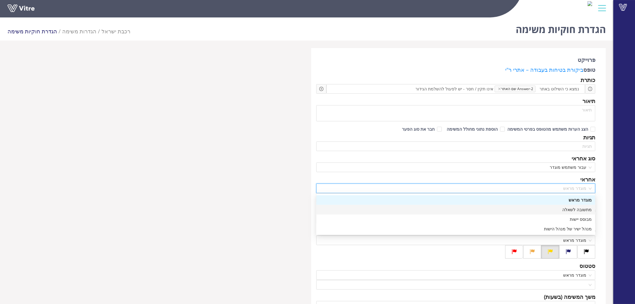
click at [574, 209] on div "מתשובה לשאלה" at bounding box center [456, 209] width 272 height 7
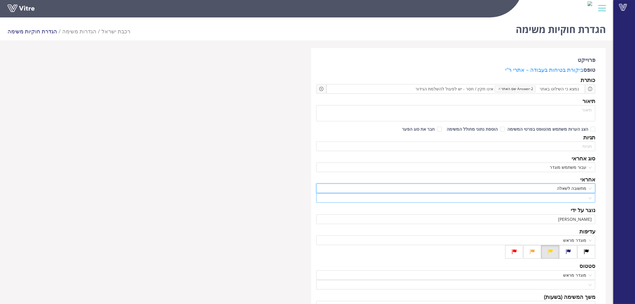
click at [578, 200] on input "search" at bounding box center [454, 197] width 268 height 9
click at [563, 201] on input "search" at bounding box center [454, 197] width 268 height 9
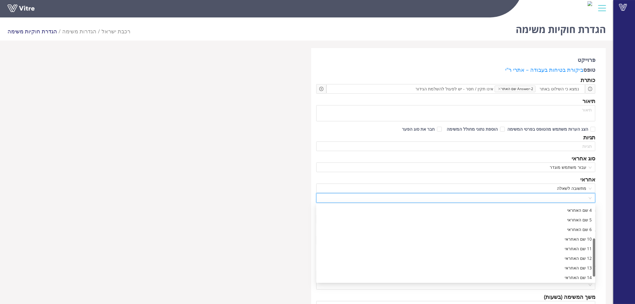
scroll to position [77, 0]
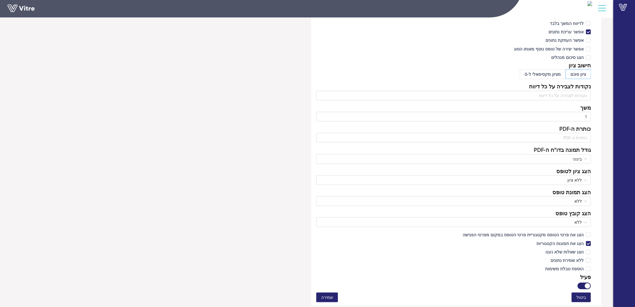
scroll to position [334, 0]
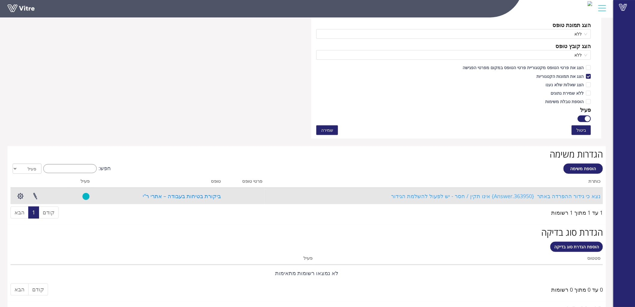
click at [471, 196] on link "נצא כי גידור ההפרדה באתר {363950.Answer} אינו תקין / חסר - יש לפעול להשלמת הגיד…" at bounding box center [495, 195] width 209 height 7
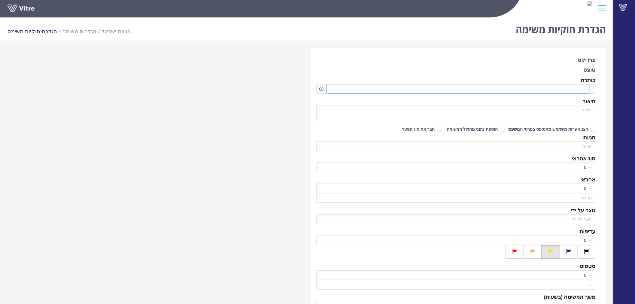
click at [574, 88] on span at bounding box center [559, 89] width 52 height 7
type input "[PERSON_NAME]"
click at [565, 88] on span "נמצא כי הגידור באתר" at bounding box center [559, 89] width 52 height 7
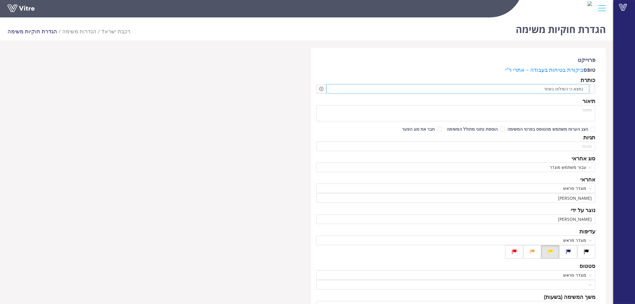
click at [540, 90] on span "נמצא כי השילוט באתר" at bounding box center [559, 89] width 52 height 7
click at [323, 87] on icon "plus-circle" at bounding box center [321, 89] width 4 height 4
click at [378, 90] on input "search" at bounding box center [372, 93] width 73 height 9
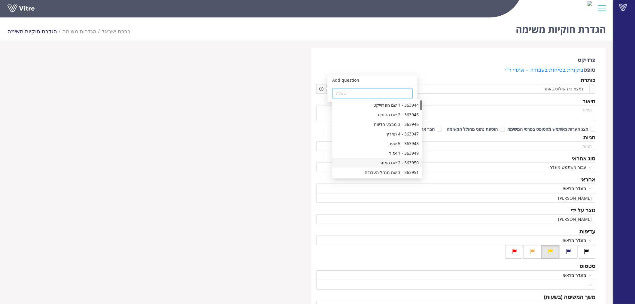
click at [395, 163] on div "363950 - 2 שם האתר" at bounding box center [377, 163] width 83 height 7
type input "363950 - 2 שם האתר"
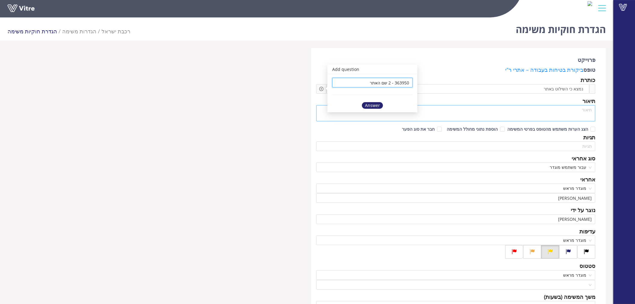
click at [377, 103] on div "Answer" at bounding box center [372, 105] width 21 height 7
click at [487, 89] on span at bounding box center [469, 89] width 51 height 7
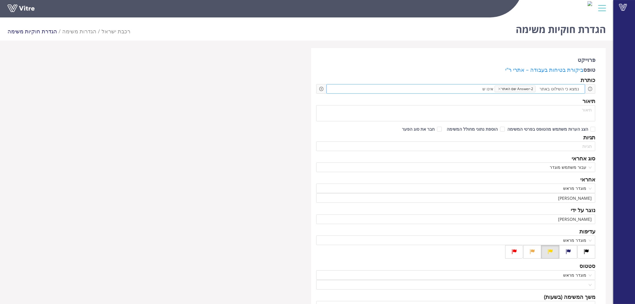
click at [484, 84] on div "נמצא כי השילוט באתר Answer-2 שם האתר אינו ש" at bounding box center [456, 89] width 259 height 10
click at [585, 148] on input "search" at bounding box center [456, 146] width 272 height 9
click at [575, 146] on input "search" at bounding box center [456, 146] width 272 height 9
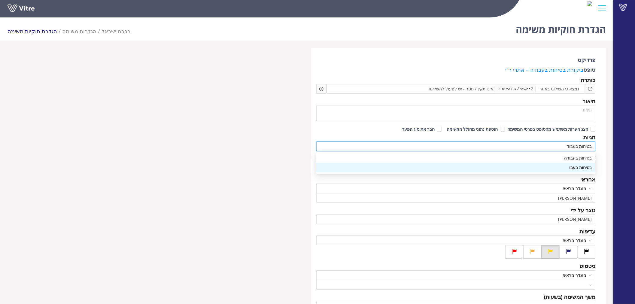
type input "בטיחות בעבודה"
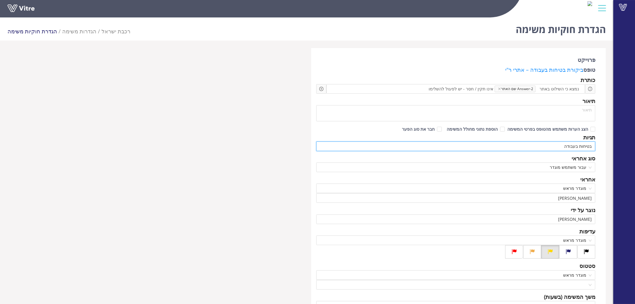
click at [575, 146] on input "בטיחות בעבודה" at bounding box center [456, 146] width 272 height 9
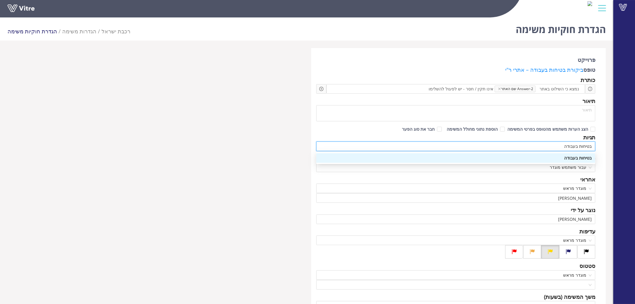
click at [566, 159] on div "בטיחות בעבודה" at bounding box center [456, 158] width 272 height 7
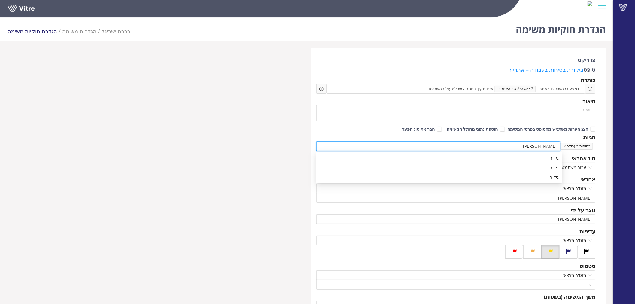
type input "גידור"
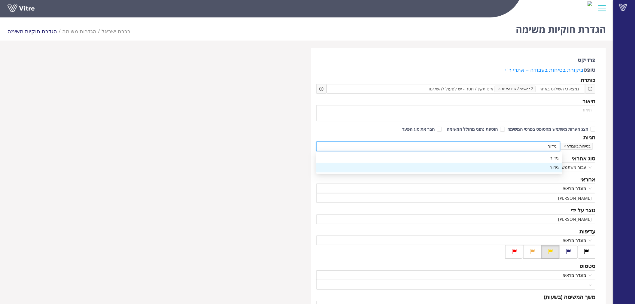
scroll to position [0, -8]
click at [548, 158] on div "גידור" at bounding box center [439, 158] width 239 height 7
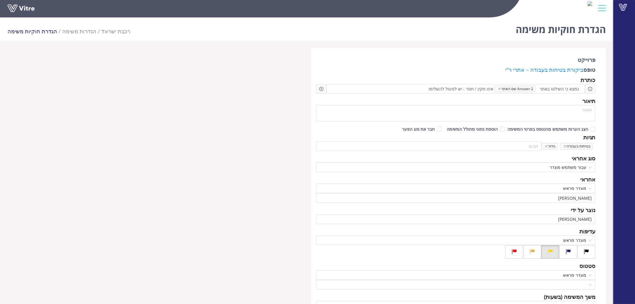
click at [548, 158] on div "סוג אחראי" at bounding box center [455, 158] width 279 height 8
click at [556, 146] on span "גידור" at bounding box center [550, 146] width 16 height 7
click at [548, 147] on icon "close" at bounding box center [546, 146] width 3 height 3
click at [554, 146] on input "search" at bounding box center [438, 146] width 237 height 9
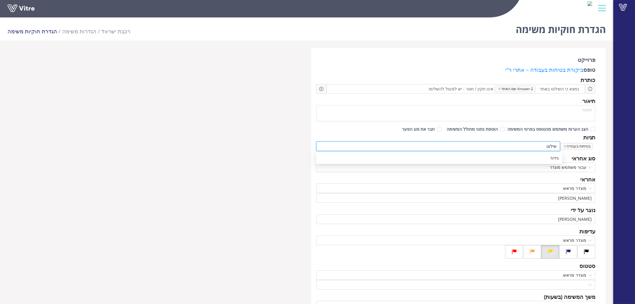
type input "שילוט"
click at [546, 137] on div "תגיות" at bounding box center [455, 137] width 279 height 8
click at [545, 146] on input "שילוט" at bounding box center [438, 146] width 237 height 9
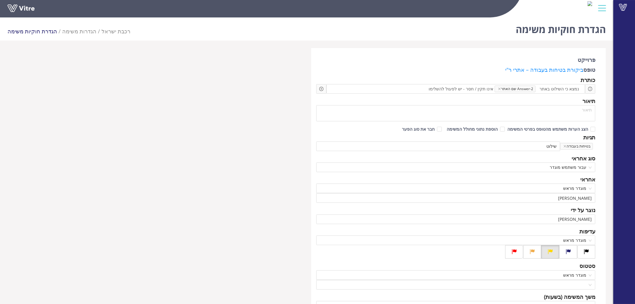
click at [542, 138] on div "תגיות" at bounding box center [455, 137] width 279 height 8
click at [569, 156] on div "סוג אחראי" at bounding box center [455, 158] width 279 height 8
click at [570, 187] on span "מוגדר מראש" at bounding box center [456, 188] width 272 height 9
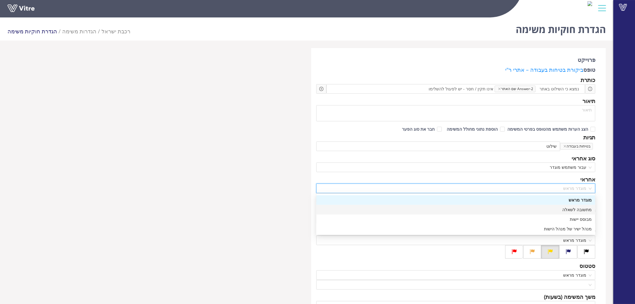
click at [573, 209] on div "מתשובה לשאלה" at bounding box center [456, 209] width 272 height 7
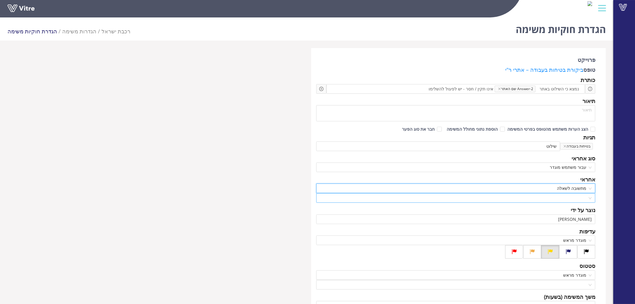
click at [576, 199] on input "search" at bounding box center [454, 197] width 268 height 9
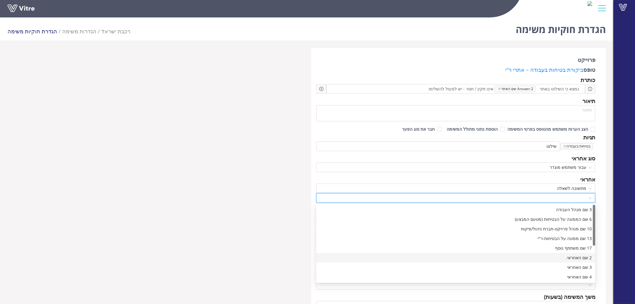
click at [575, 257] on div "2 שם האחראי." at bounding box center [456, 257] width 272 height 7
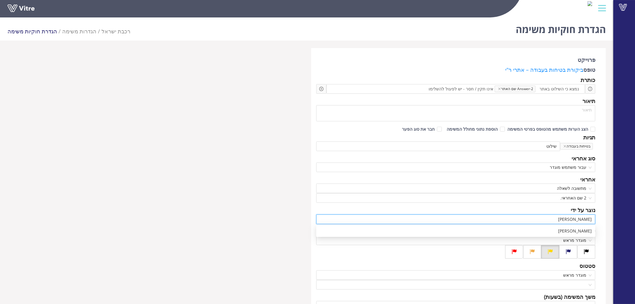
drag, startPoint x: 576, startPoint y: 218, endPoint x: 609, endPoint y: 217, distance: 33.1
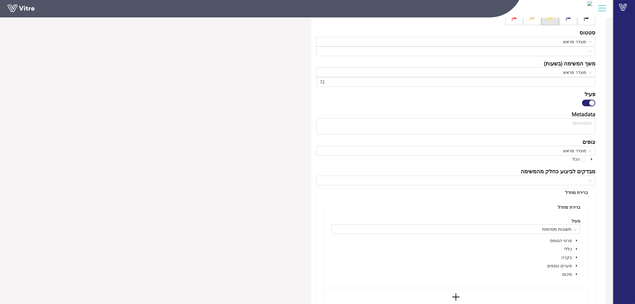
scroll to position [267, 0]
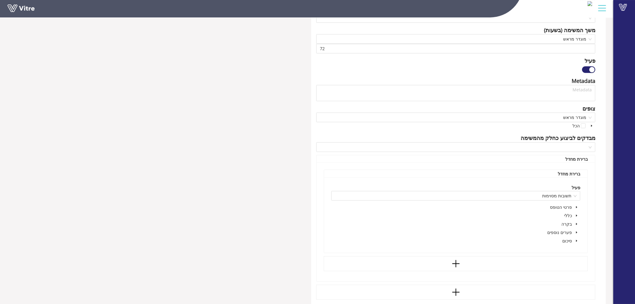
click at [576, 223] on icon "caret-down" at bounding box center [576, 224] width 3 height 3
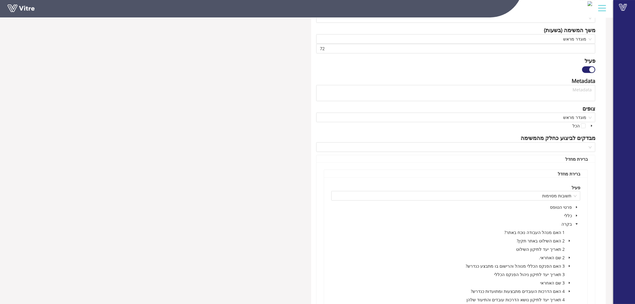
scroll to position [300, 0]
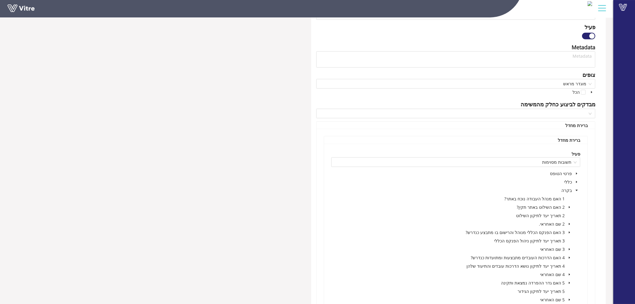
click at [569, 206] on icon "caret-down" at bounding box center [569, 207] width 3 height 3
click at [555, 224] on span at bounding box center [554, 224] width 5 height 5
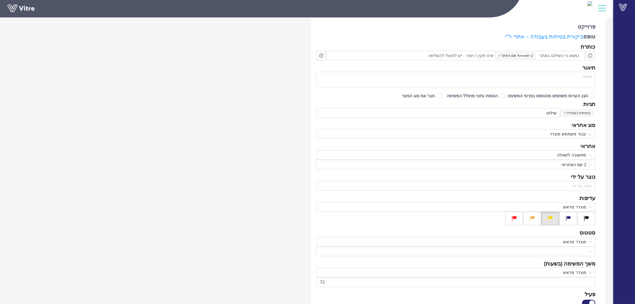
scroll to position [67, 0]
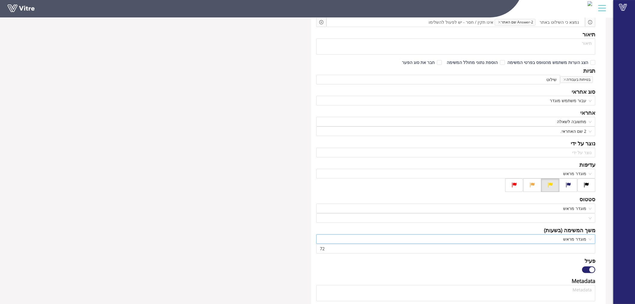
click at [574, 240] on span "מוגדר מראש" at bounding box center [456, 239] width 272 height 9
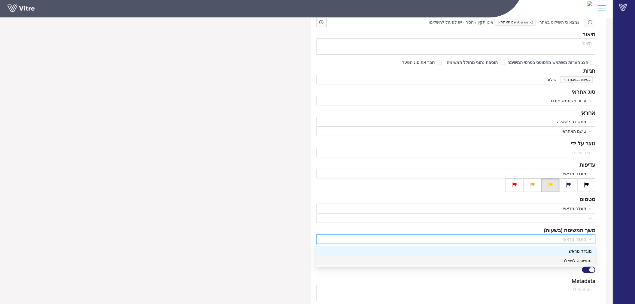
click at [579, 259] on div "מתשובה לשאלה" at bounding box center [456, 260] width 272 height 7
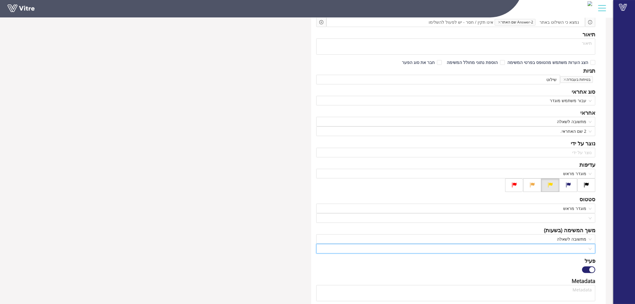
click at [580, 251] on input "search" at bounding box center [454, 248] width 268 height 9
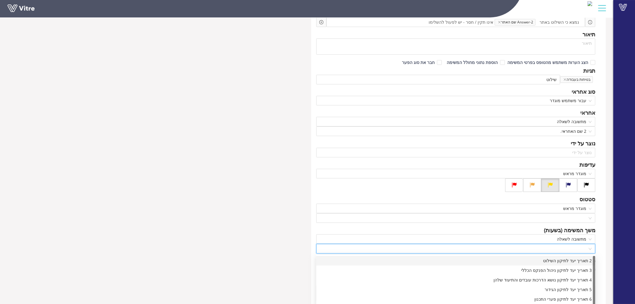
click at [575, 260] on div "2 תאריך יעד לתיקון השילוט" at bounding box center [456, 260] width 272 height 7
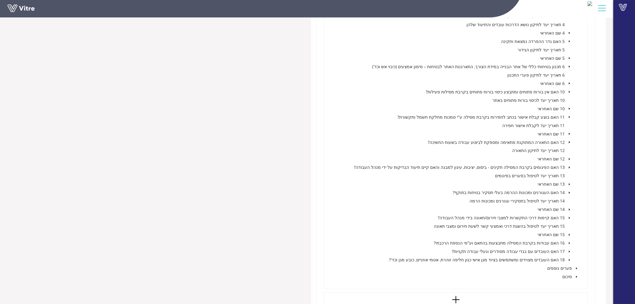
scroll to position [683, 0]
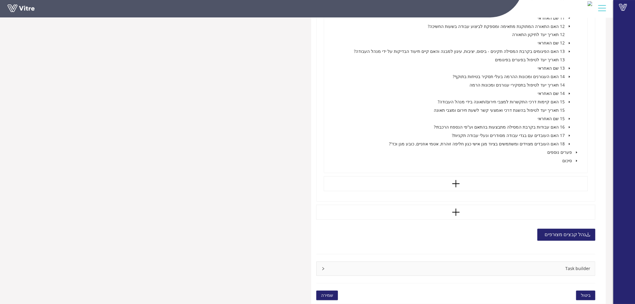
click at [328, 294] on span "שמירה" at bounding box center [327, 295] width 12 height 7
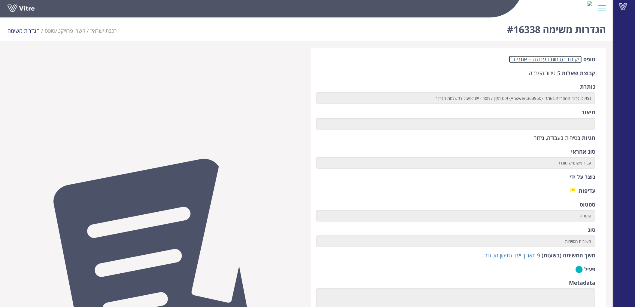
click at [569, 60] on link "ביקורת בטיחות בעבודה – אתרי ר"י" at bounding box center [545, 59] width 73 height 7
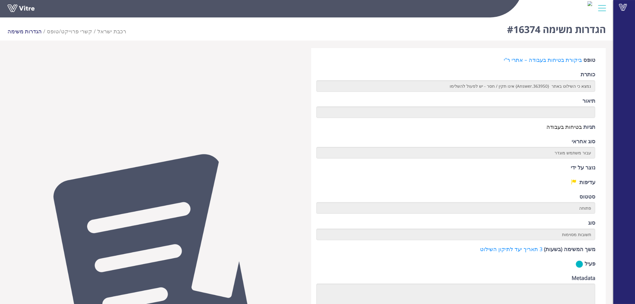
scroll to position [167, 0]
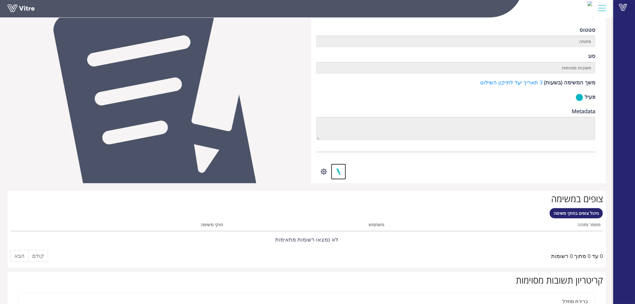
click at [336, 168] on link at bounding box center [338, 172] width 15 height 16
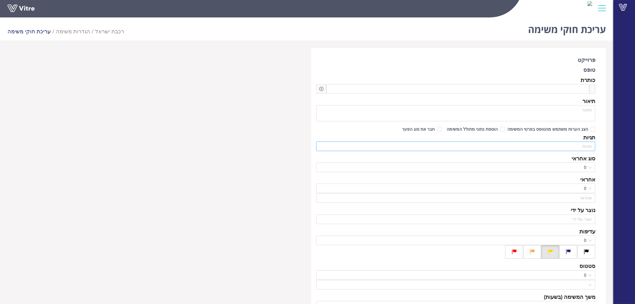
type input "[PERSON_NAME]"
click at [532, 146] on input "search" at bounding box center [438, 146] width 237 height 9
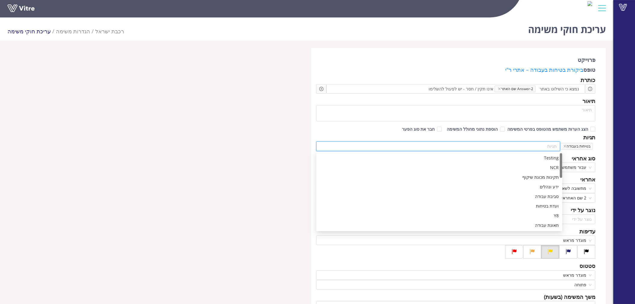
type input "ש"
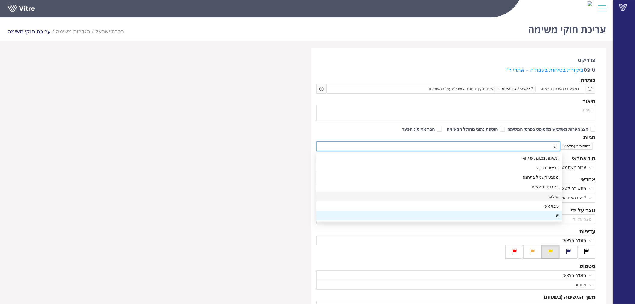
click at [551, 196] on div "שילוט" at bounding box center [439, 196] width 239 height 7
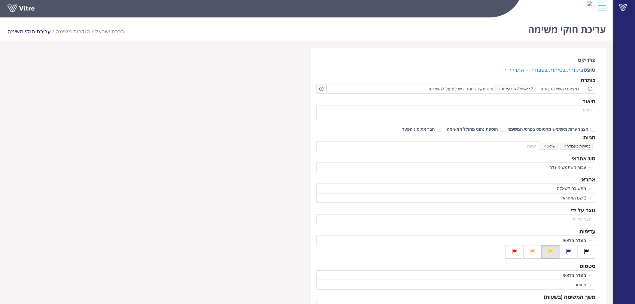
drag, startPoint x: 199, startPoint y: 152, endPoint x: 203, endPoint y: 151, distance: 3.9
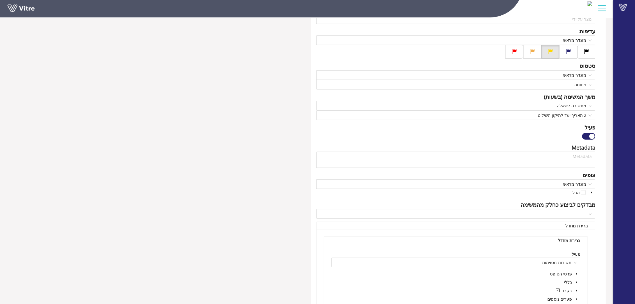
scroll to position [347, 0]
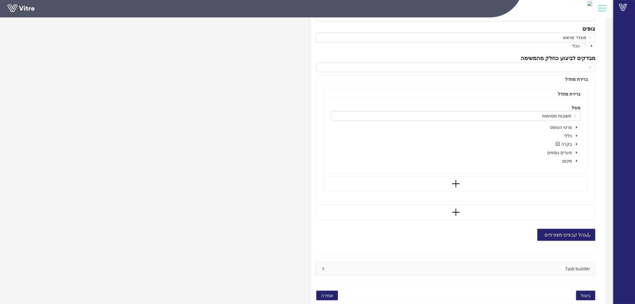
click at [326, 295] on span "שמירה" at bounding box center [327, 295] width 12 height 7
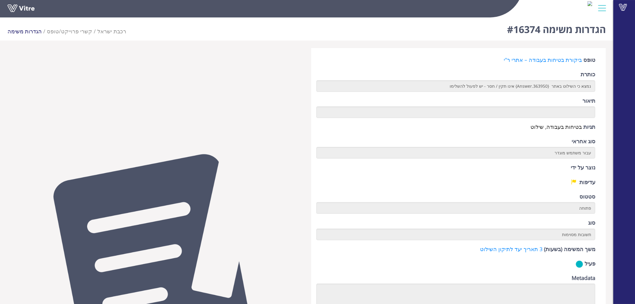
scroll to position [200, 0]
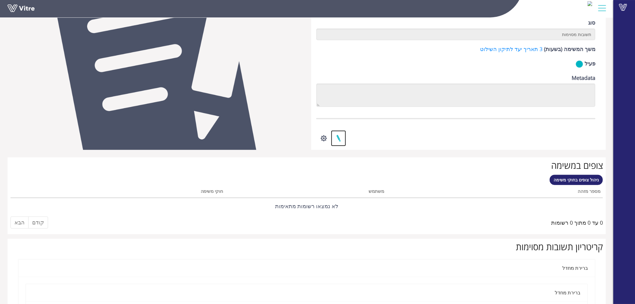
click at [338, 137] on link at bounding box center [338, 138] width 15 height 16
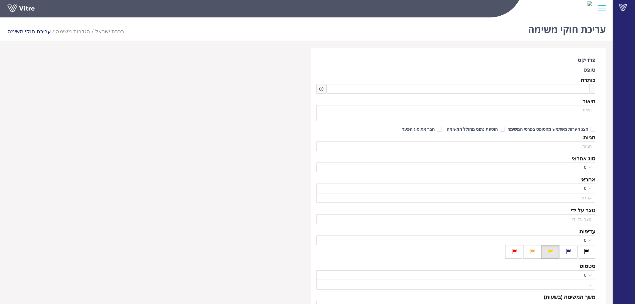
type input "[PERSON_NAME]"
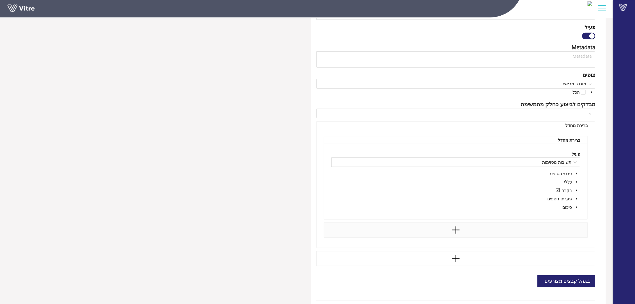
scroll to position [334, 0]
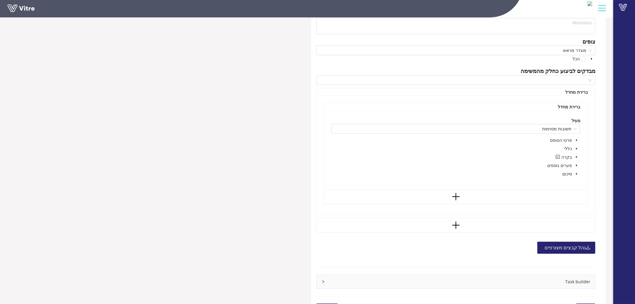
click at [578, 156] on span at bounding box center [576, 157] width 7 height 7
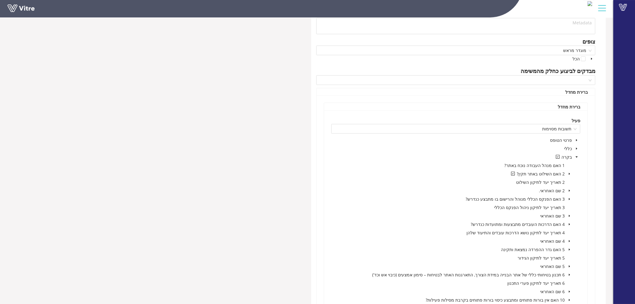
click at [571, 175] on icon "caret-down" at bounding box center [569, 173] width 3 height 3
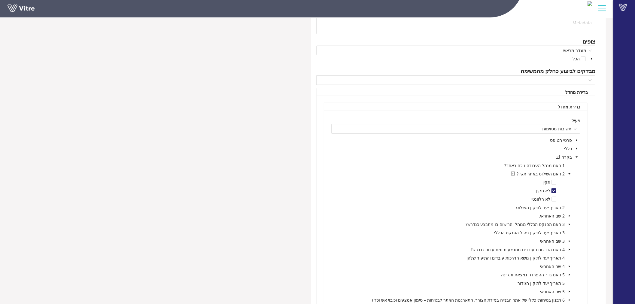
click at [571, 175] on icon "caret-down" at bounding box center [569, 173] width 3 height 3
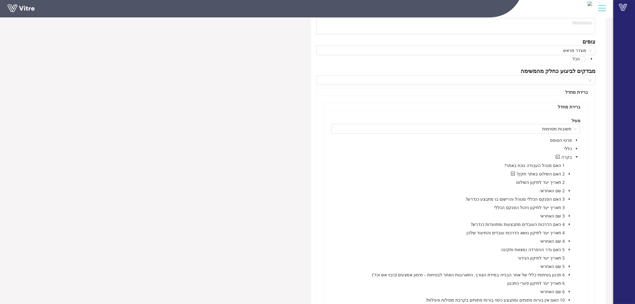
click at [570, 200] on icon "caret-down" at bounding box center [569, 199] width 3 height 3
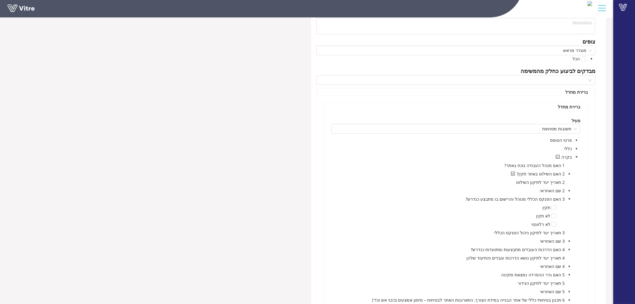
click at [570, 200] on icon "caret-down" at bounding box center [569, 199] width 3 height 3
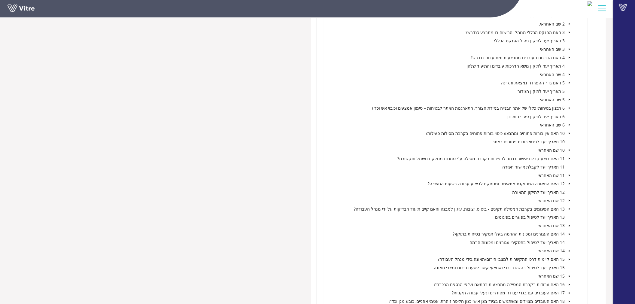
scroll to position [658, 0]
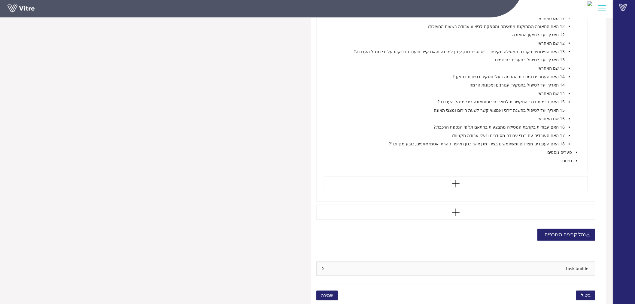
click at [328, 300] on button "שמירה" at bounding box center [327, 296] width 22 height 10
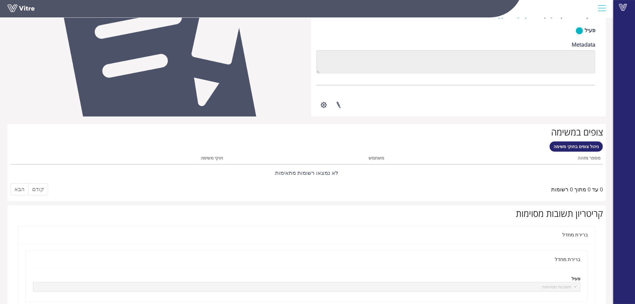
scroll to position [100, 0]
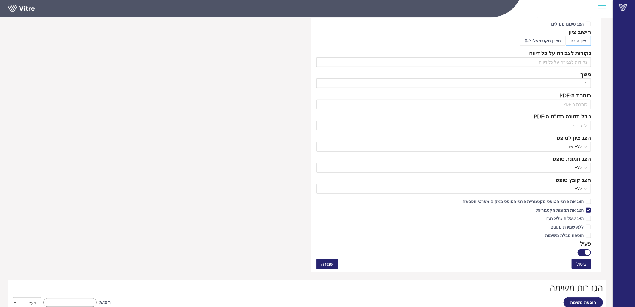
scroll to position [400, 0]
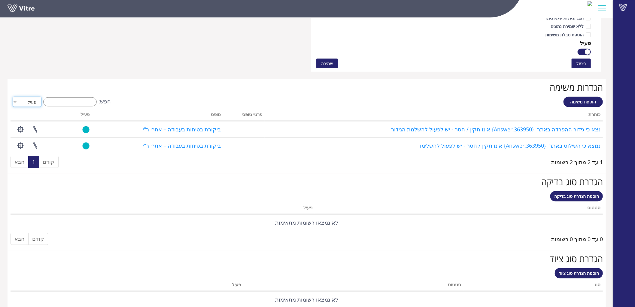
click at [29, 100] on select "הכל פעיל לא פעיל" at bounding box center [27, 102] width 29 height 10
click at [13, 97] on select "הכל פעיל לא פעיל" at bounding box center [27, 102] width 29 height 10
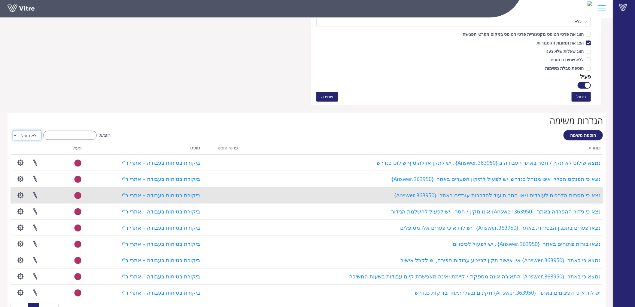
scroll to position [434, 0]
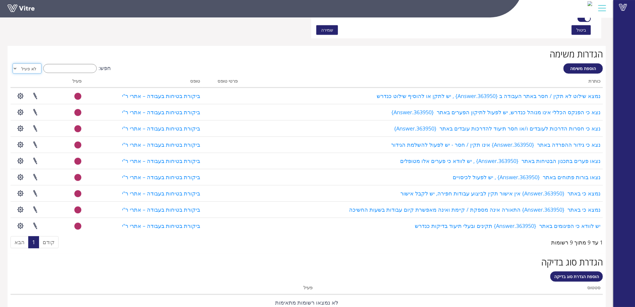
click at [26, 67] on select "הכל פעיל לא פעיל" at bounding box center [27, 68] width 29 height 10
click at [13, 63] on select "הכל פעיל לא פעיל" at bounding box center [27, 68] width 29 height 10
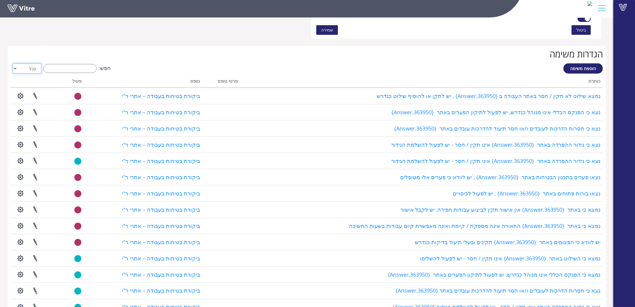
click at [17, 70] on select "הכל פעיל לא פעיל" at bounding box center [27, 68] width 29 height 10
select select "1"
click at [13, 63] on select "הכל פעיל לא פעיל" at bounding box center [27, 68] width 29 height 10
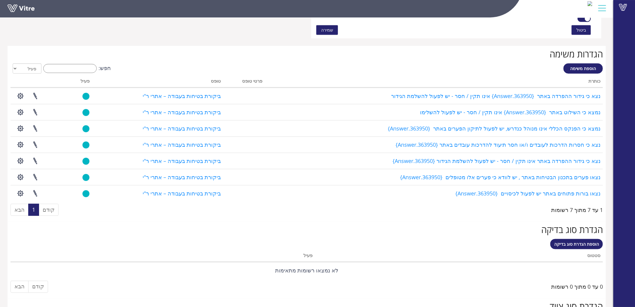
click at [228, 66] on div "חפש: הכל פעיל לא פעיל" at bounding box center [307, 68] width 592 height 11
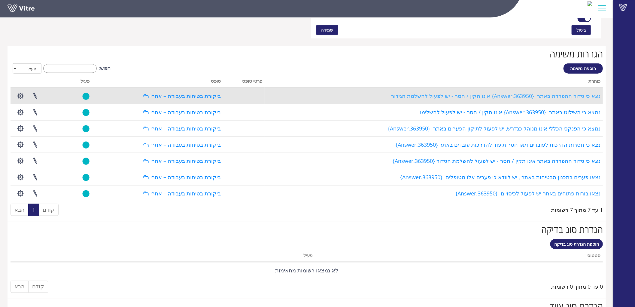
click at [537, 93] on link "נצא כי גידור ההפרדה באתר {363950.Answer} אינו תקין / חסר - יש לפעול להשלמת הגיד…" at bounding box center [495, 95] width 209 height 7
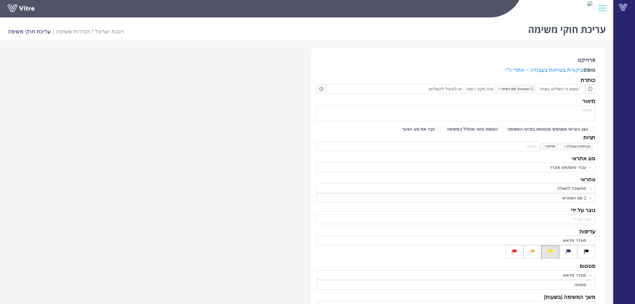
scroll to position [314, 0]
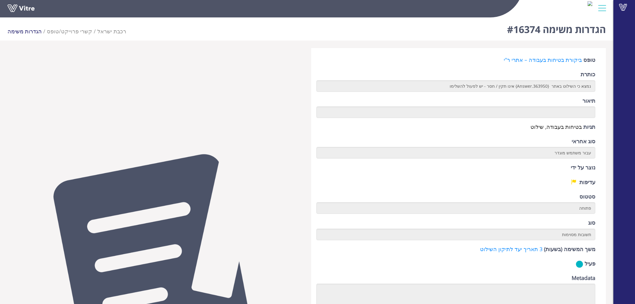
scroll to position [192, 0]
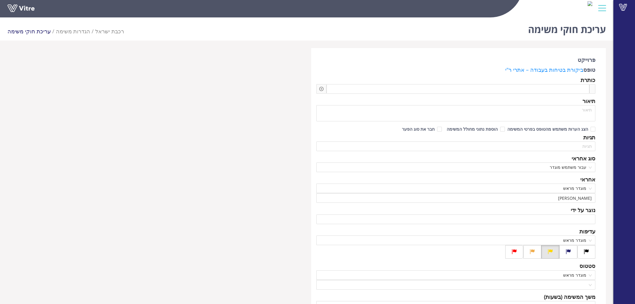
scroll to position [314, 0]
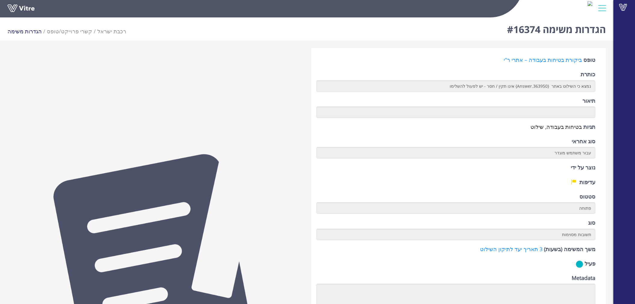
scroll to position [167, 0]
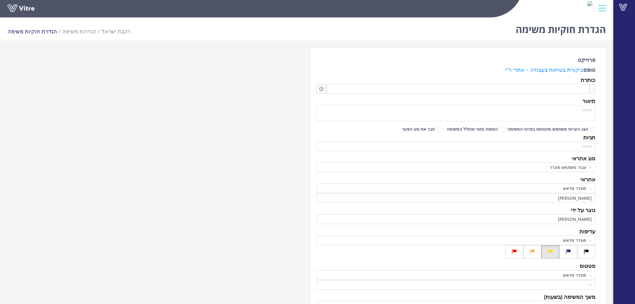
scroll to position [334, 0]
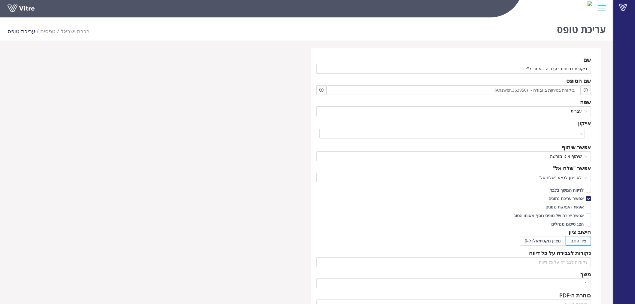
scroll to position [276, 0]
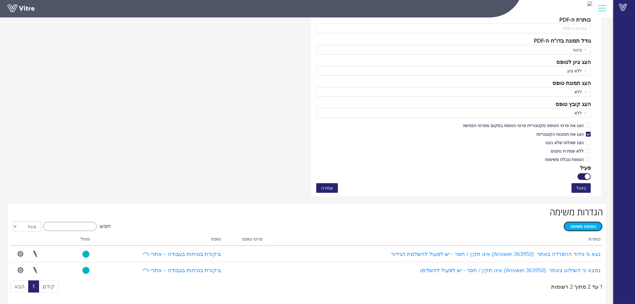
click at [587, 227] on span "הוספת משימה" at bounding box center [584, 227] width 26 height 6
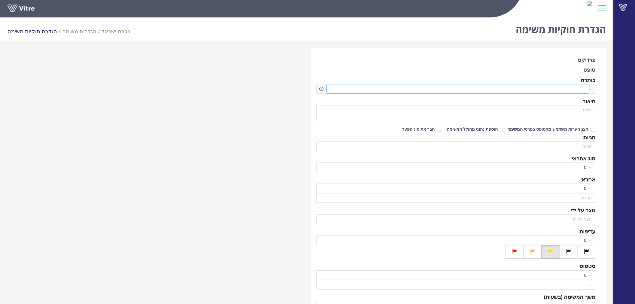
type input "[PERSON_NAME]"
click at [576, 89] on span at bounding box center [559, 89] width 52 height 7
click at [460, 91] on div at bounding box center [458, 89] width 263 height 10
click at [463, 88] on div at bounding box center [458, 89] width 263 height 10
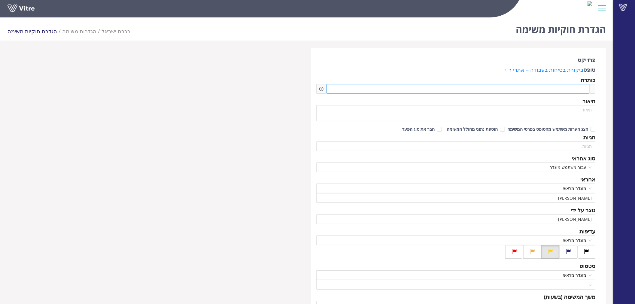
click at [585, 86] on span at bounding box center [559, 89] width 52 height 7
click at [320, 88] on icon "plus-circle" at bounding box center [321, 89] width 4 height 4
click at [335, 91] on div "שאלה" at bounding box center [372, 94] width 81 height 10
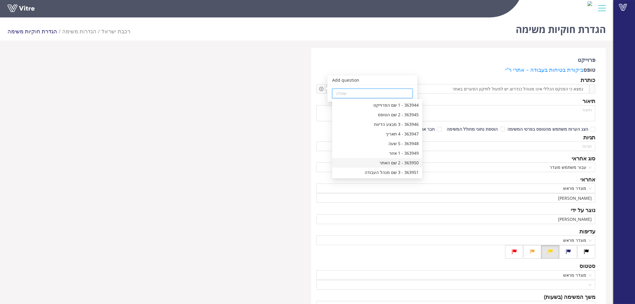
click at [386, 163] on div "363950 - 2 שם האתר" at bounding box center [377, 163] width 83 height 7
type input "363950 - 2 שם האתר"
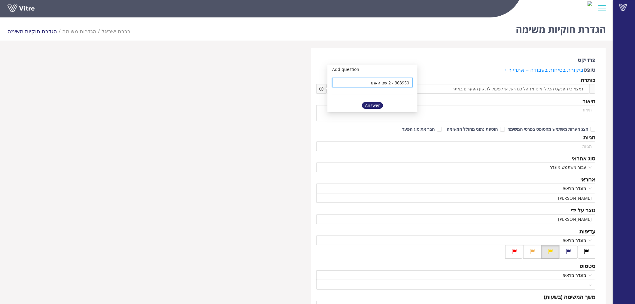
click at [380, 105] on div "Answer" at bounding box center [372, 105] width 21 height 7
click at [538, 147] on input "search" at bounding box center [456, 146] width 272 height 9
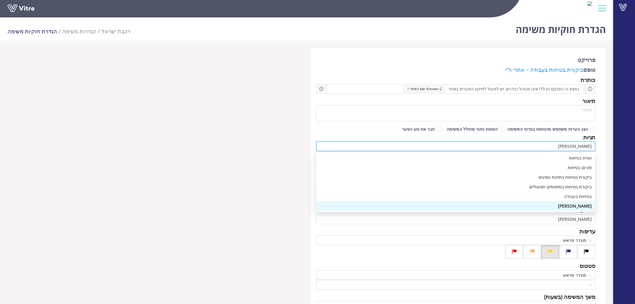
type input "בטיח"
click at [568, 193] on div "בטיחות בעבודה" at bounding box center [456, 196] width 272 height 7
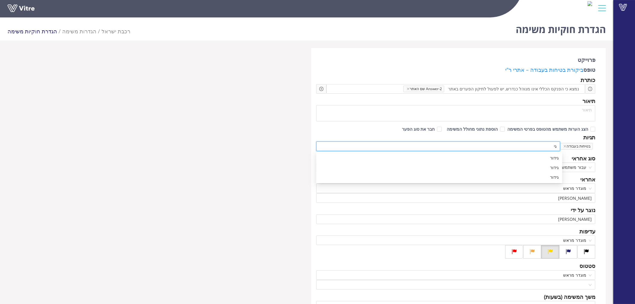
type input "ג"
type input "פ"
type input "כ"
click at [586, 169] on span "עבור משתמש מוגדר" at bounding box center [456, 167] width 272 height 9
type input "פנקס כללי"
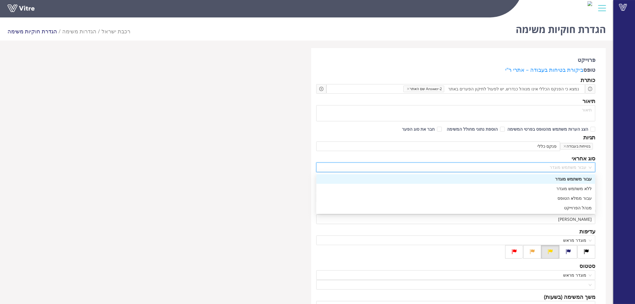
click at [586, 169] on span "עבור משתמש מוגדר" at bounding box center [456, 167] width 272 height 9
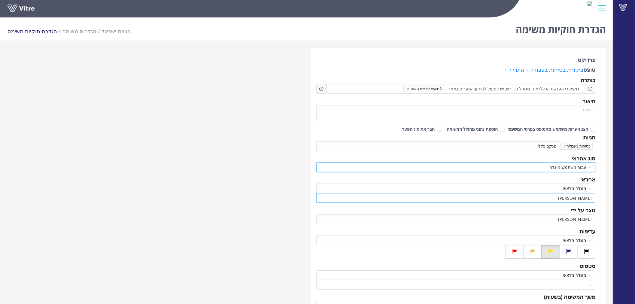
click at [580, 196] on input "בר גיל" at bounding box center [456, 197] width 272 height 9
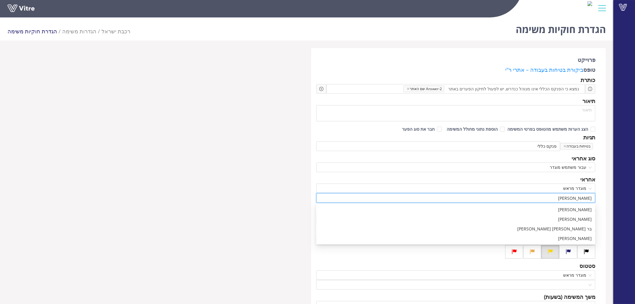
type input "בר גיל"
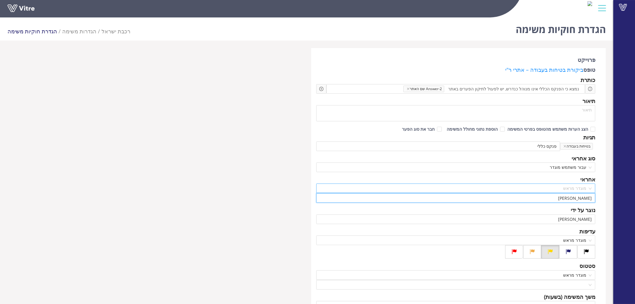
click at [581, 191] on span "מוגדר מראש" at bounding box center [456, 188] width 272 height 9
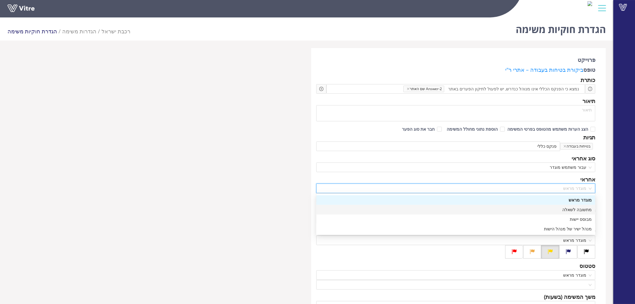
click at [578, 209] on div "מתשובה לשאלה" at bounding box center [456, 209] width 272 height 7
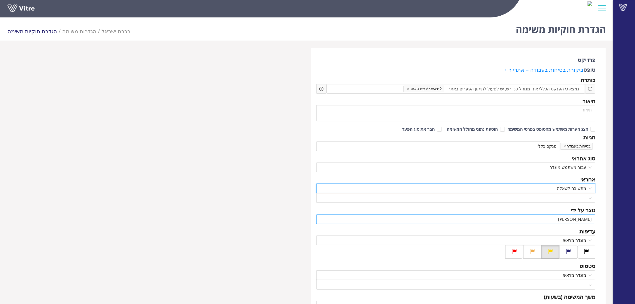
click at [577, 218] on input "בר גיל" at bounding box center [456, 219] width 272 height 9
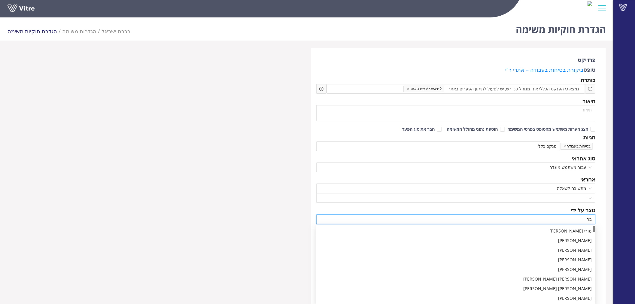
type input "ב"
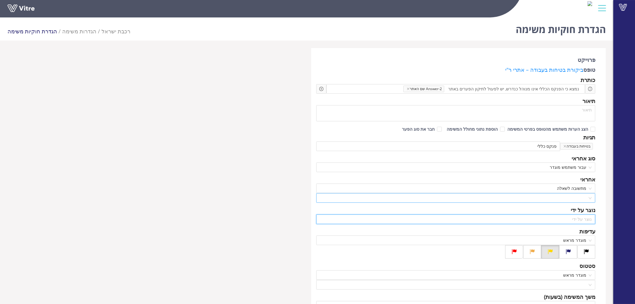
click at [588, 199] on div at bounding box center [455, 198] width 279 height 10
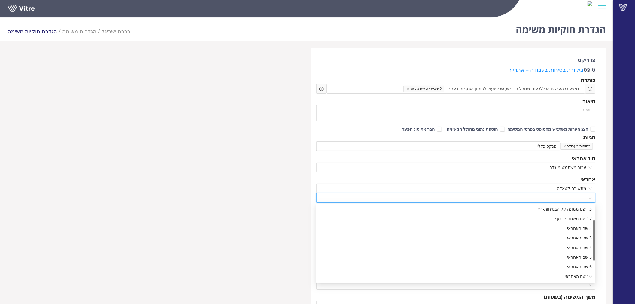
scroll to position [35, 0]
drag, startPoint x: 594, startPoint y: 220, endPoint x: 592, endPoint y: 238, distance: 18.4
click at [592, 238] on div "13 שם ממונה על הבטיחות-ר"י 17 שם משתתף נוסף 2 שם האחראי 3 שם האחראי. 4 שם האחרא…" at bounding box center [455, 243] width 279 height 77
click at [587, 233] on div "3 שם האחראי." at bounding box center [456, 232] width 272 height 7
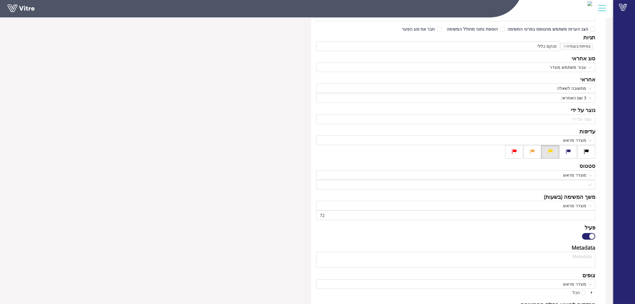
scroll to position [133, 0]
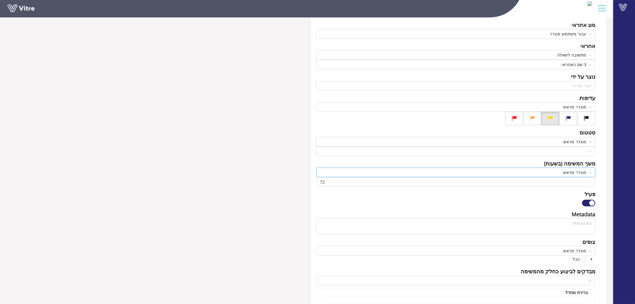
click at [581, 172] on span "מוגדר מראש" at bounding box center [456, 172] width 272 height 9
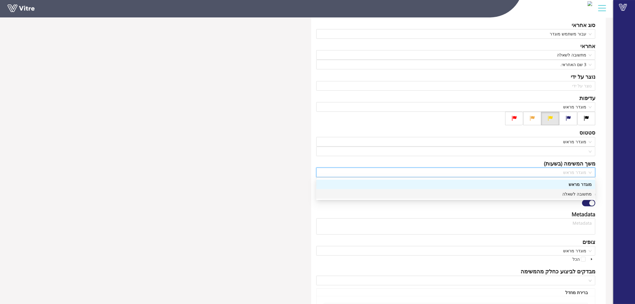
click at [575, 194] on div "מתשובה לשאלה" at bounding box center [456, 194] width 272 height 7
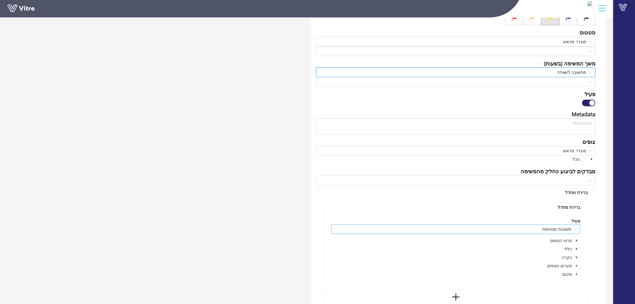
scroll to position [200, 0]
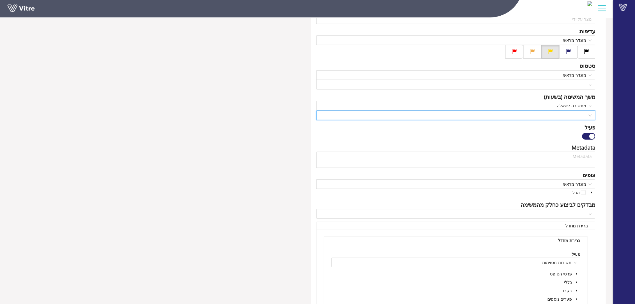
click at [567, 114] on input "search" at bounding box center [454, 115] width 268 height 9
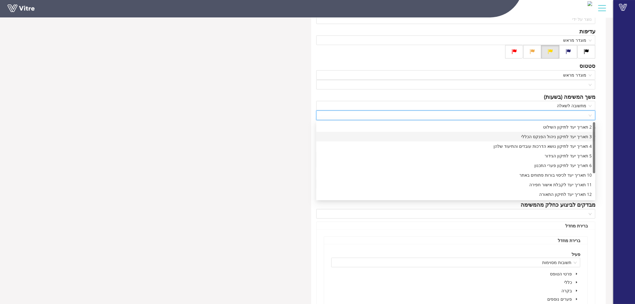
click at [561, 135] on div "3 תאריך יעד לתיקון ניהול הפנקס הכללי" at bounding box center [456, 136] width 272 height 7
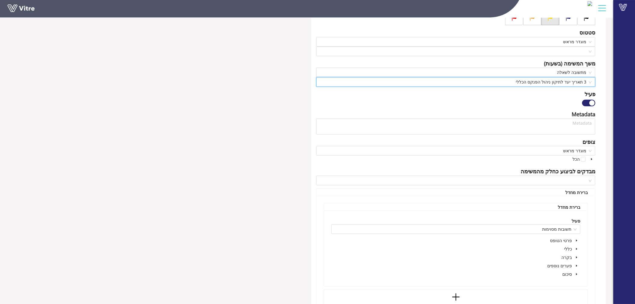
scroll to position [267, 0]
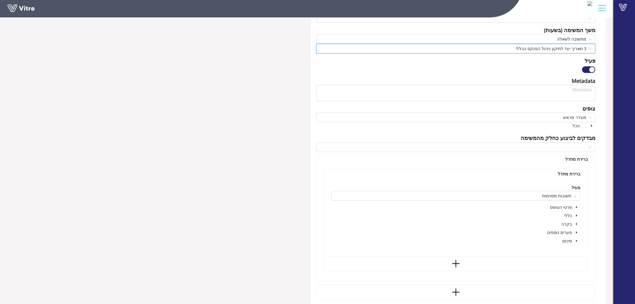
click at [577, 224] on icon "caret-down" at bounding box center [576, 224] width 3 height 3
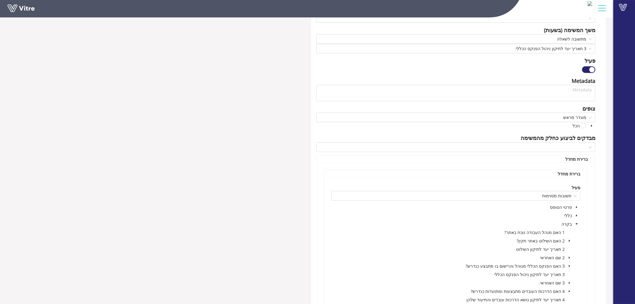
click at [570, 265] on icon "caret-down" at bounding box center [569, 266] width 3 height 3
click at [553, 283] on span at bounding box center [554, 283] width 5 height 5
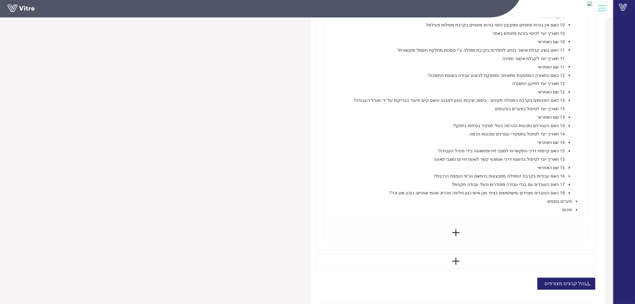
scroll to position [683, 0]
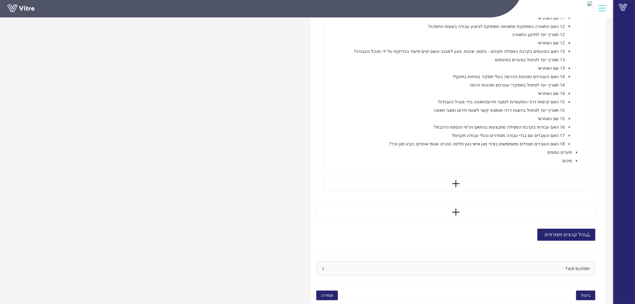
click at [331, 293] on span "שמירה" at bounding box center [327, 295] width 12 height 7
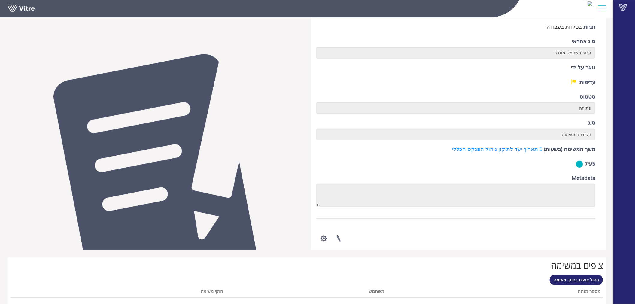
scroll to position [133, 0]
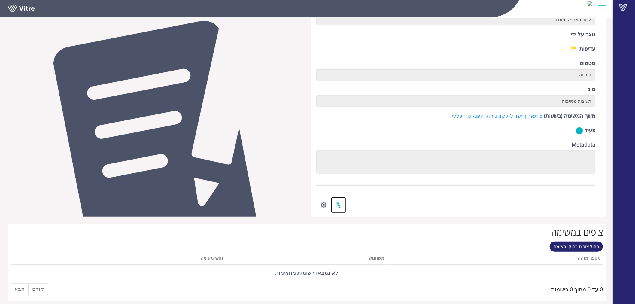
click at [338, 203] on link at bounding box center [338, 205] width 15 height 16
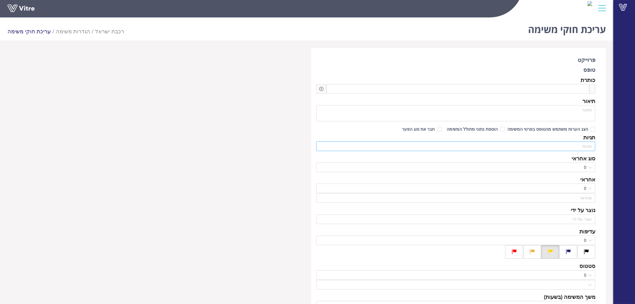
type input "[PERSON_NAME]"
click at [552, 145] on input "search" at bounding box center [456, 146] width 272 height 9
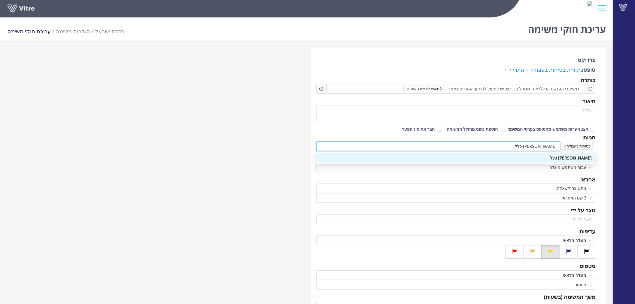
type input "פנקס כללי"
click at [558, 159] on div "פנקס כללי" at bounding box center [456, 158] width 272 height 7
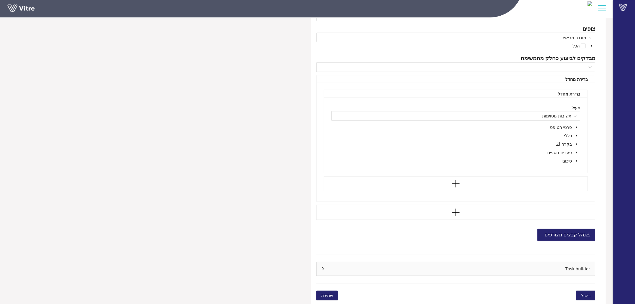
scroll to position [347, 0]
click at [324, 293] on span "שמירה" at bounding box center [327, 295] width 12 height 7
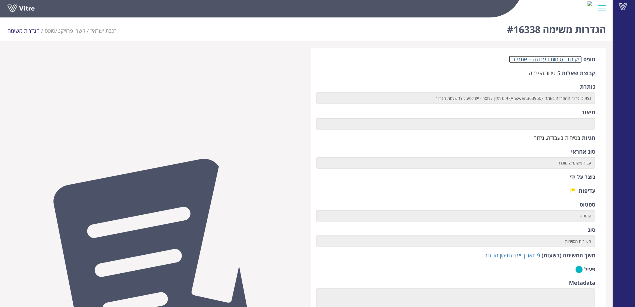
drag, startPoint x: 538, startPoint y: 57, endPoint x: 434, endPoint y: 49, distance: 104.0
click at [538, 57] on link "ביקורת בטיחות בעבודה – אתרי ר"י" at bounding box center [545, 59] width 73 height 7
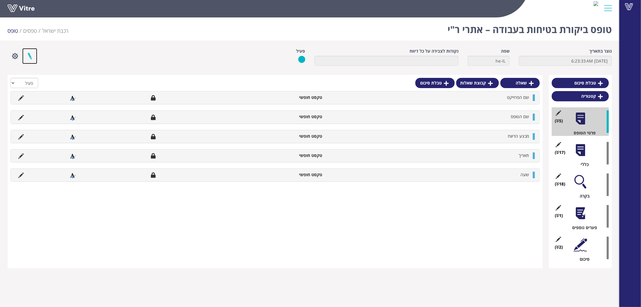
click at [32, 53] on link at bounding box center [29, 56] width 15 height 16
